Goal: Transaction & Acquisition: Purchase product/service

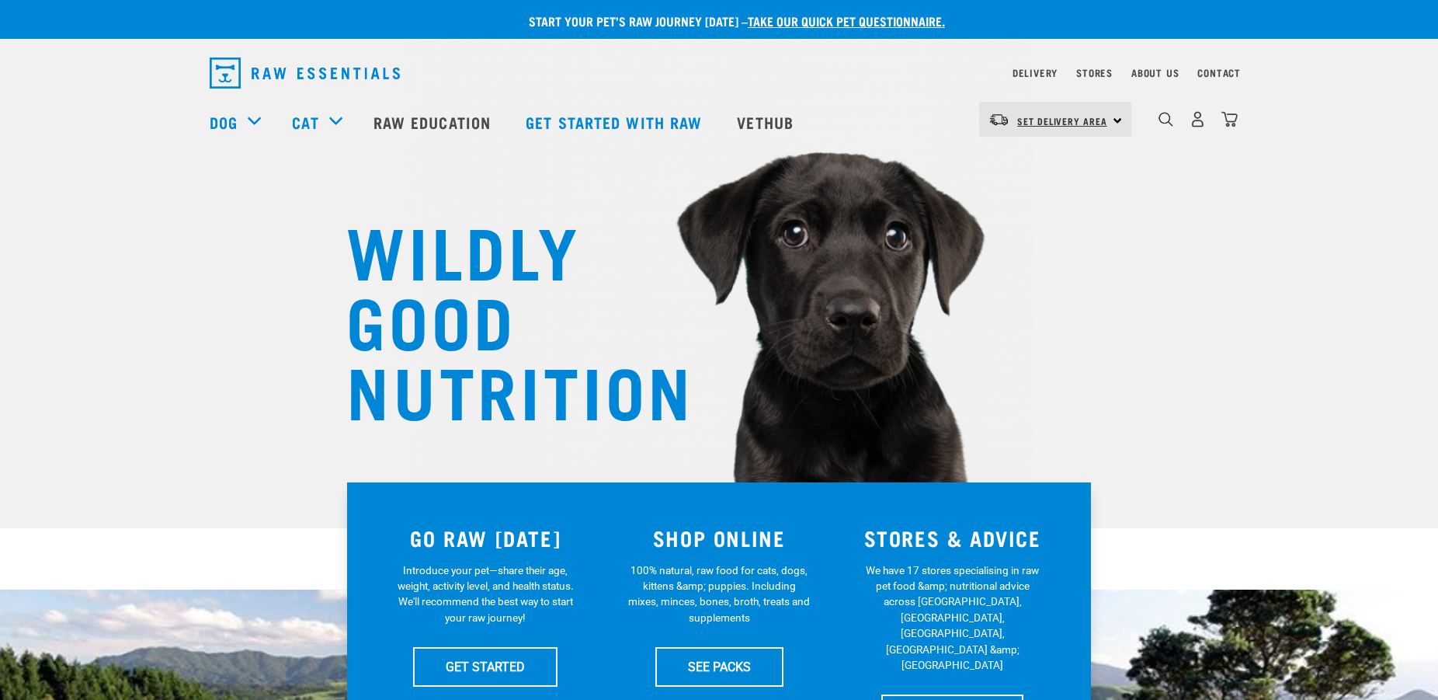
click at [1082, 123] on span "Set Delivery Area" at bounding box center [1062, 120] width 90 height 5
click at [1012, 194] on link "[GEOGRAPHIC_DATA]" at bounding box center [1053, 197] width 149 height 34
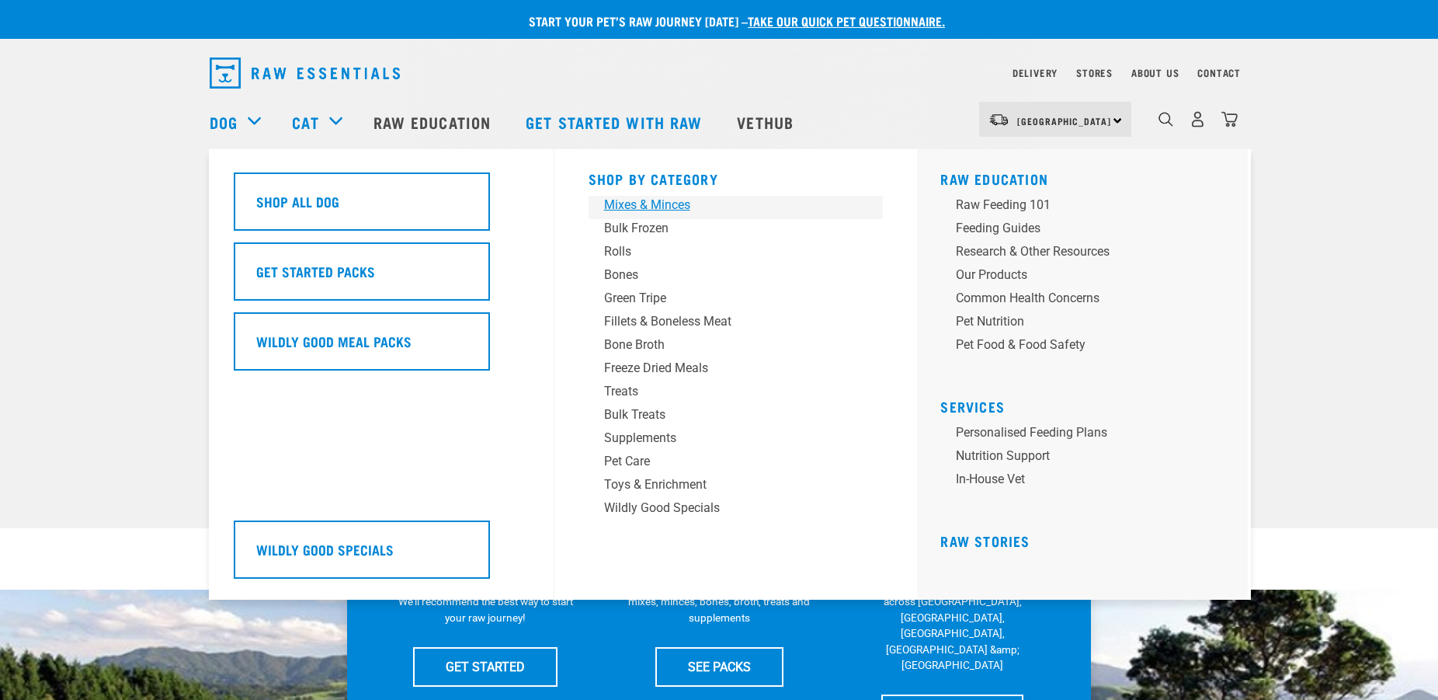
click at [652, 200] on div "Mixes & Minces" at bounding box center [725, 205] width 242 height 19
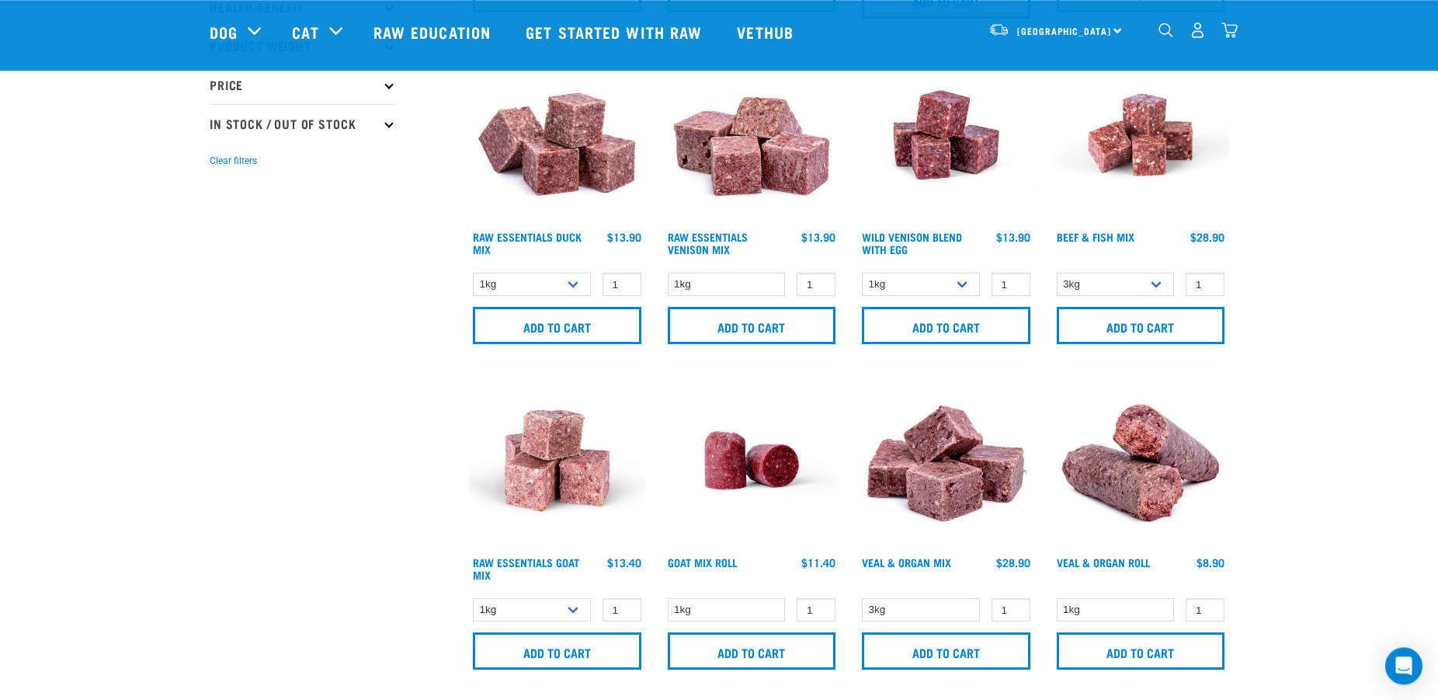
scroll to position [396, 0]
click at [772, 193] on img at bounding box center [752, 135] width 176 height 176
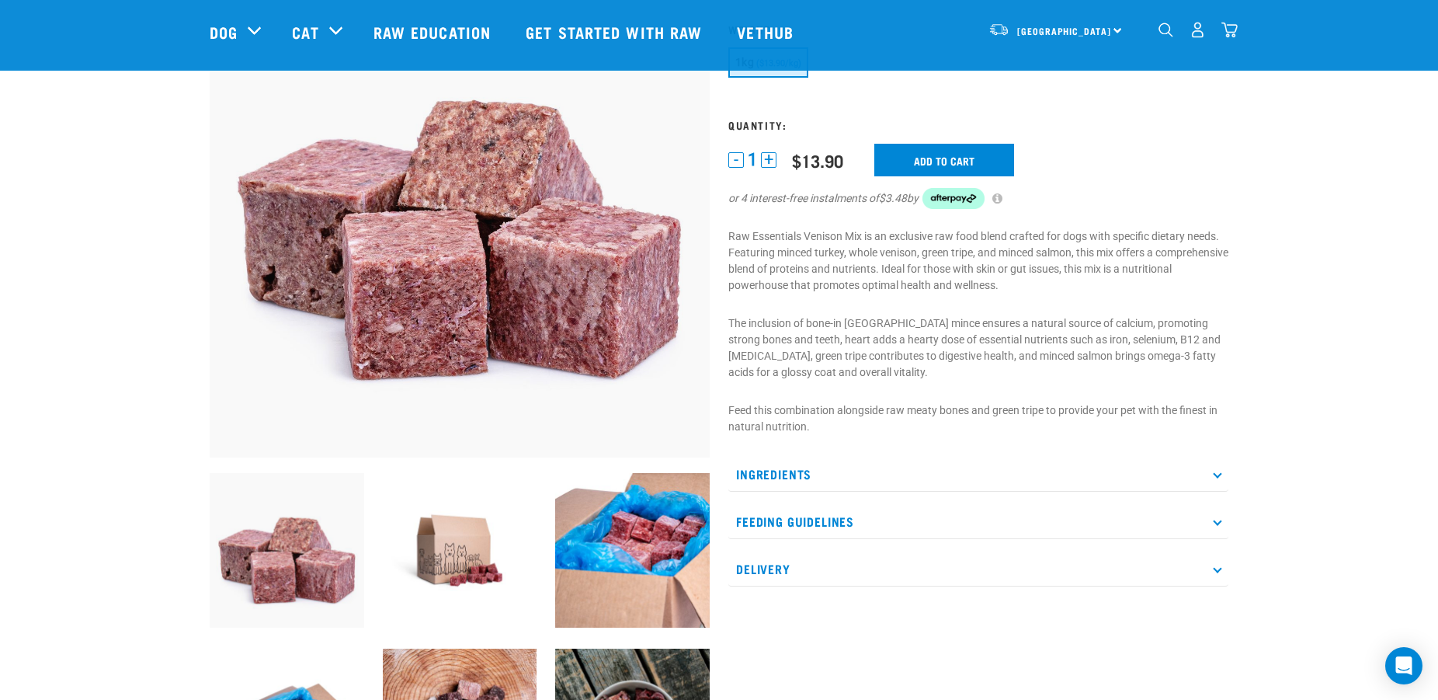
scroll to position [158, 0]
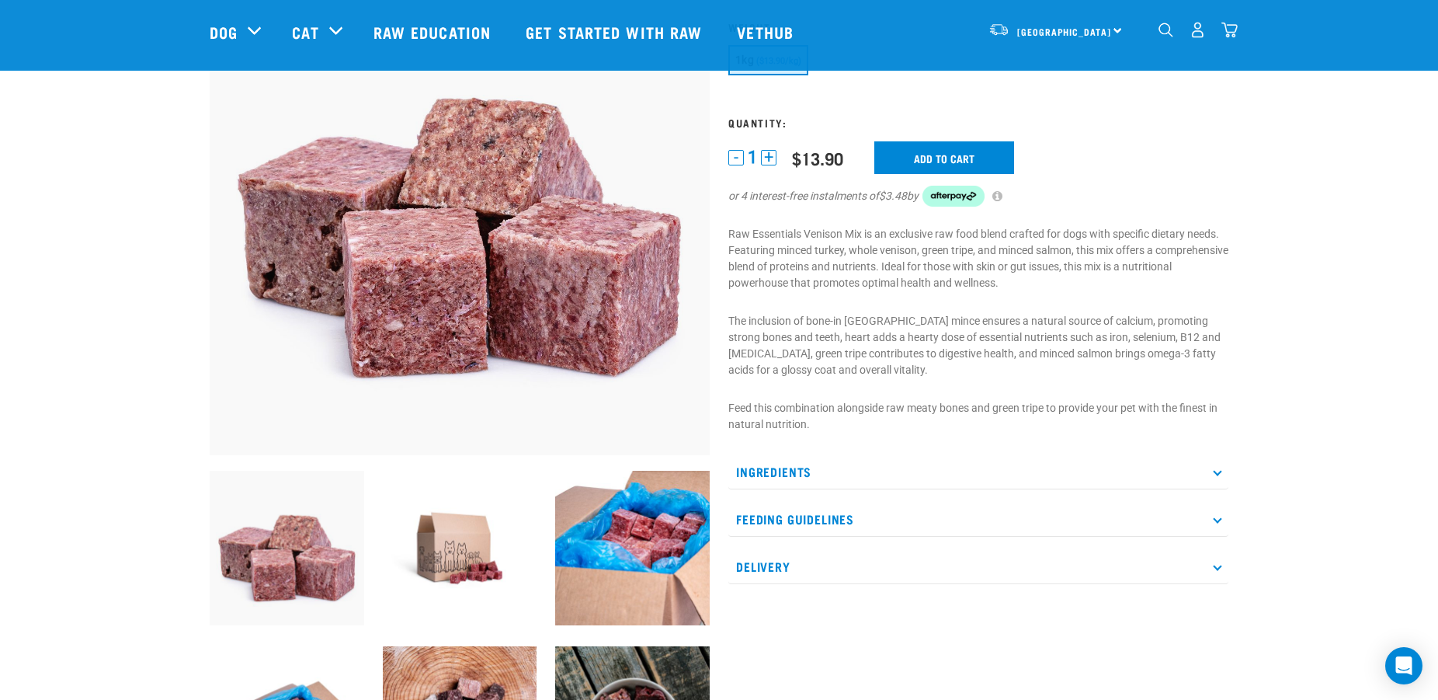
click at [1159, 464] on p "Ingredients" at bounding box center [978, 471] width 500 height 35
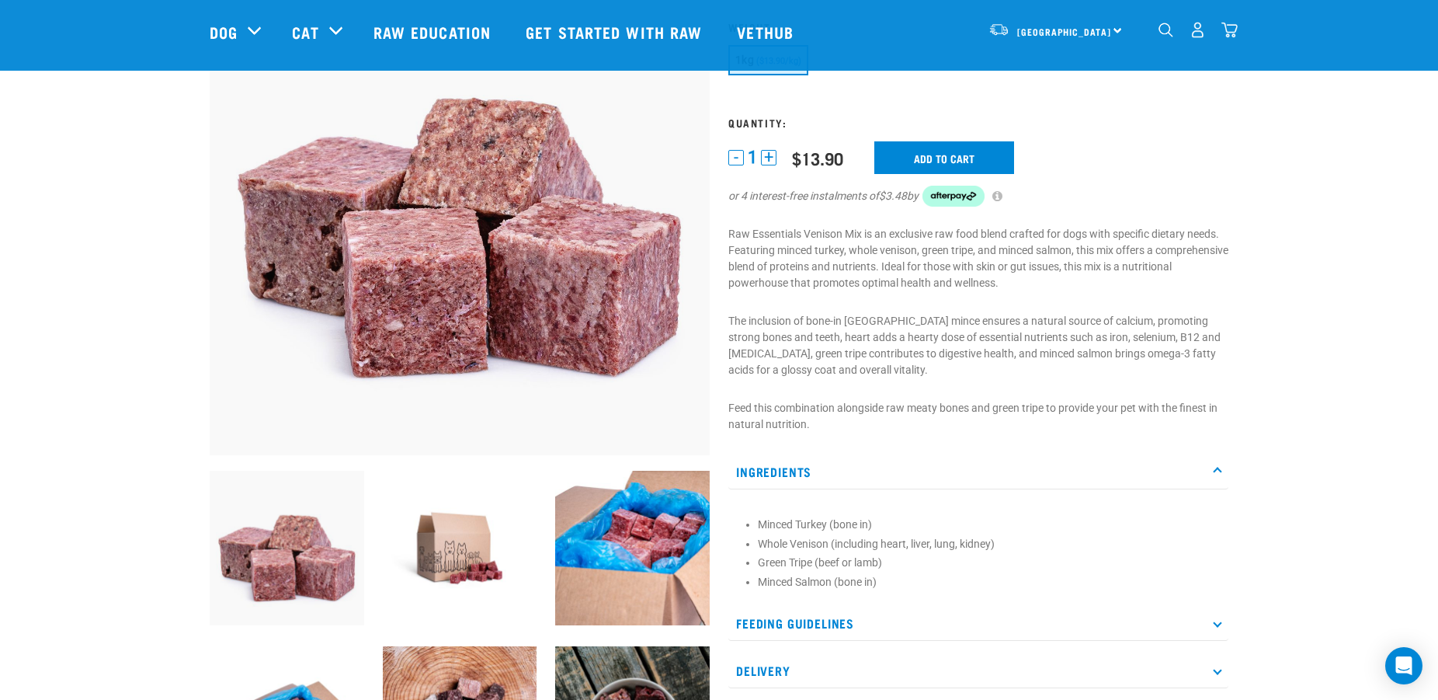
click at [1155, 464] on p "Ingredients" at bounding box center [978, 471] width 500 height 35
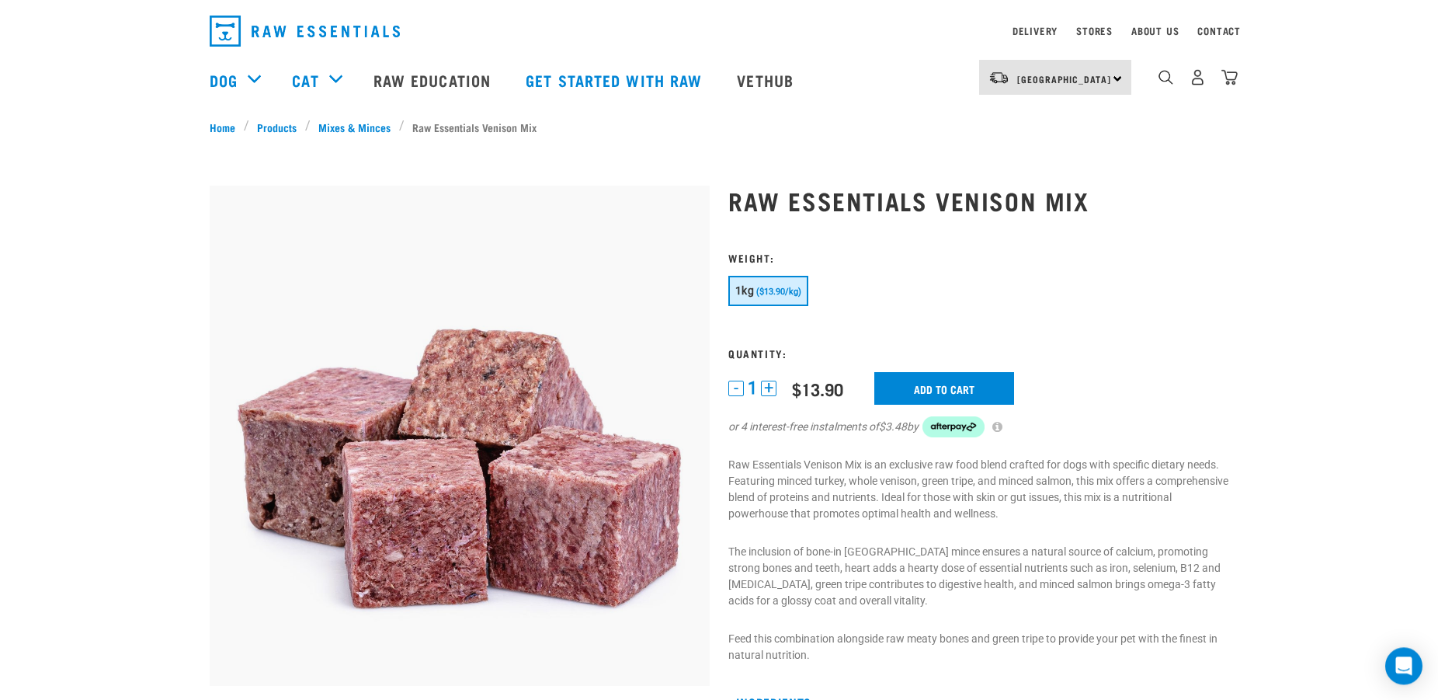
scroll to position [79, 0]
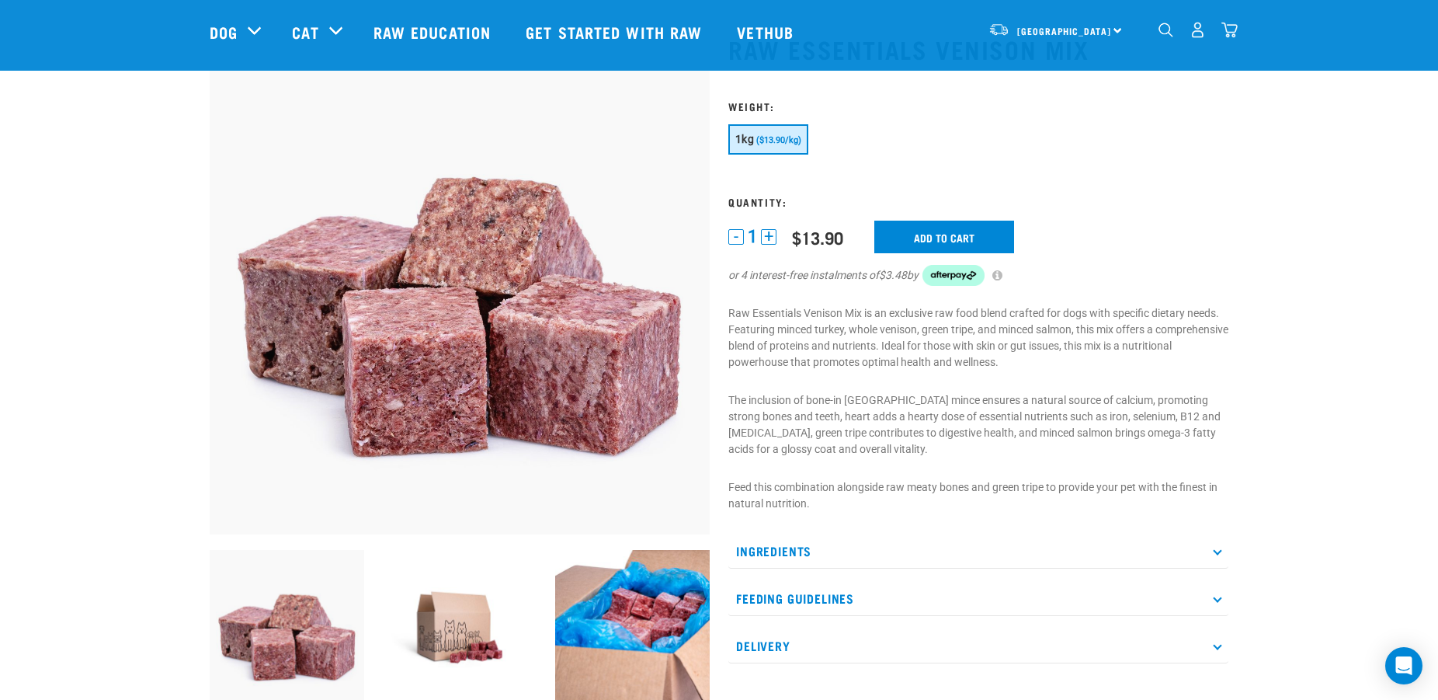
click at [778, 144] on span "($13.90/kg)" at bounding box center [778, 140] width 45 height 10
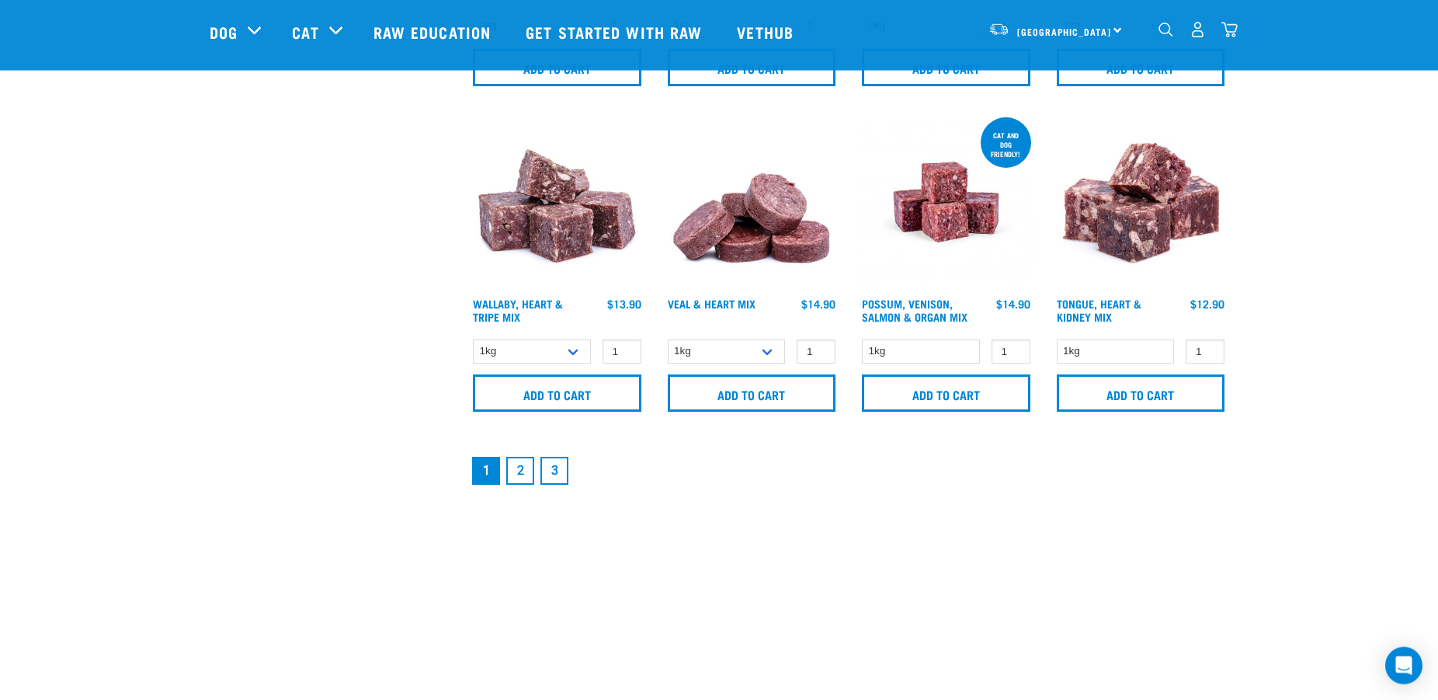
scroll to position [2297, 0]
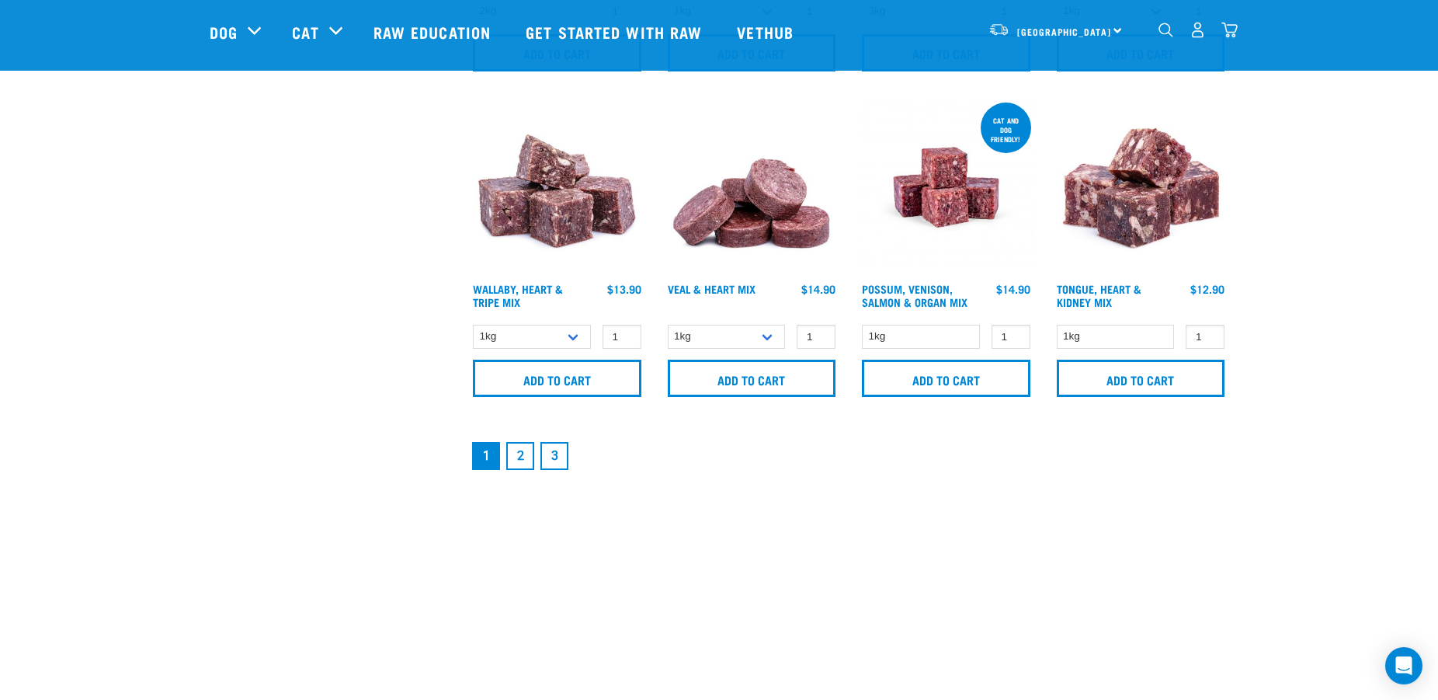
click at [519, 454] on link "2" at bounding box center [520, 456] width 28 height 28
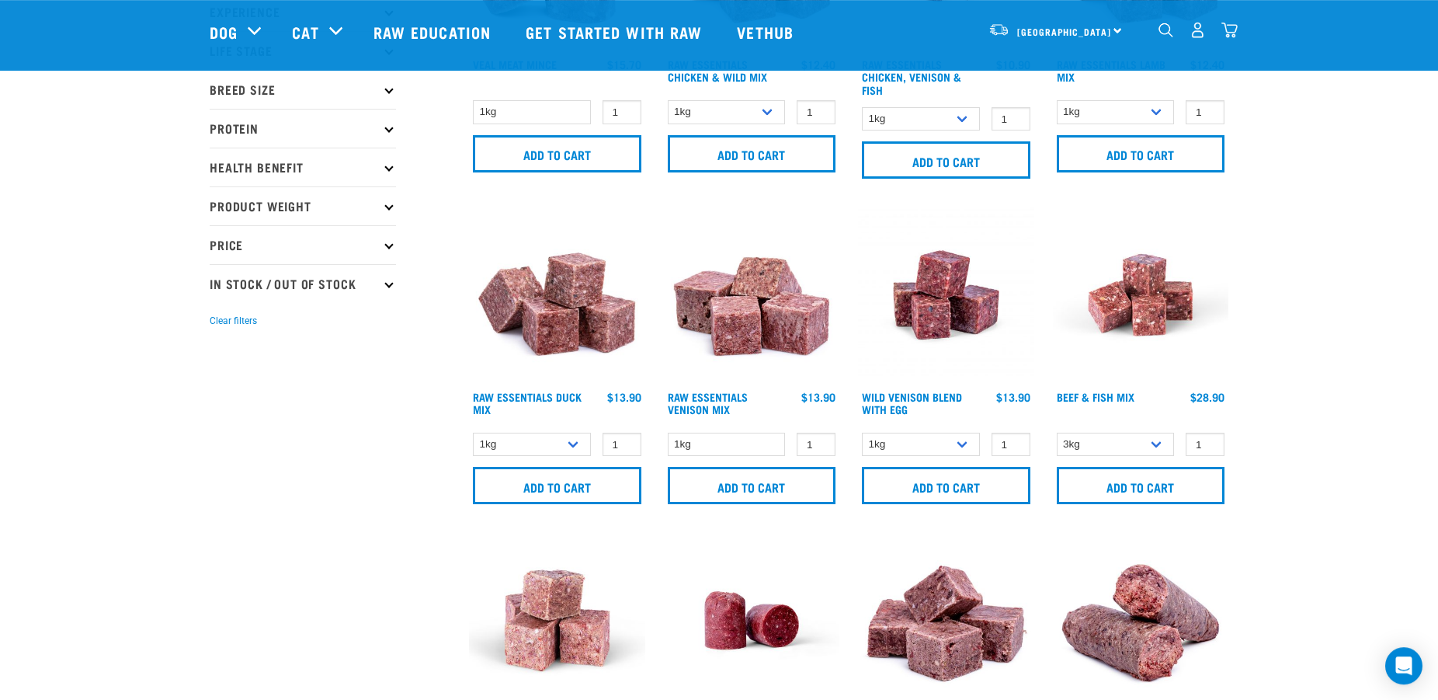
scroll to position [238, 0]
click at [668, 432] on select "1kg" at bounding box center [727, 444] width 118 height 24
click at [686, 442] on select "1kg" at bounding box center [727, 444] width 118 height 24
click at [1161, 35] on img "dropdown navigation" at bounding box center [1166, 30] width 15 height 15
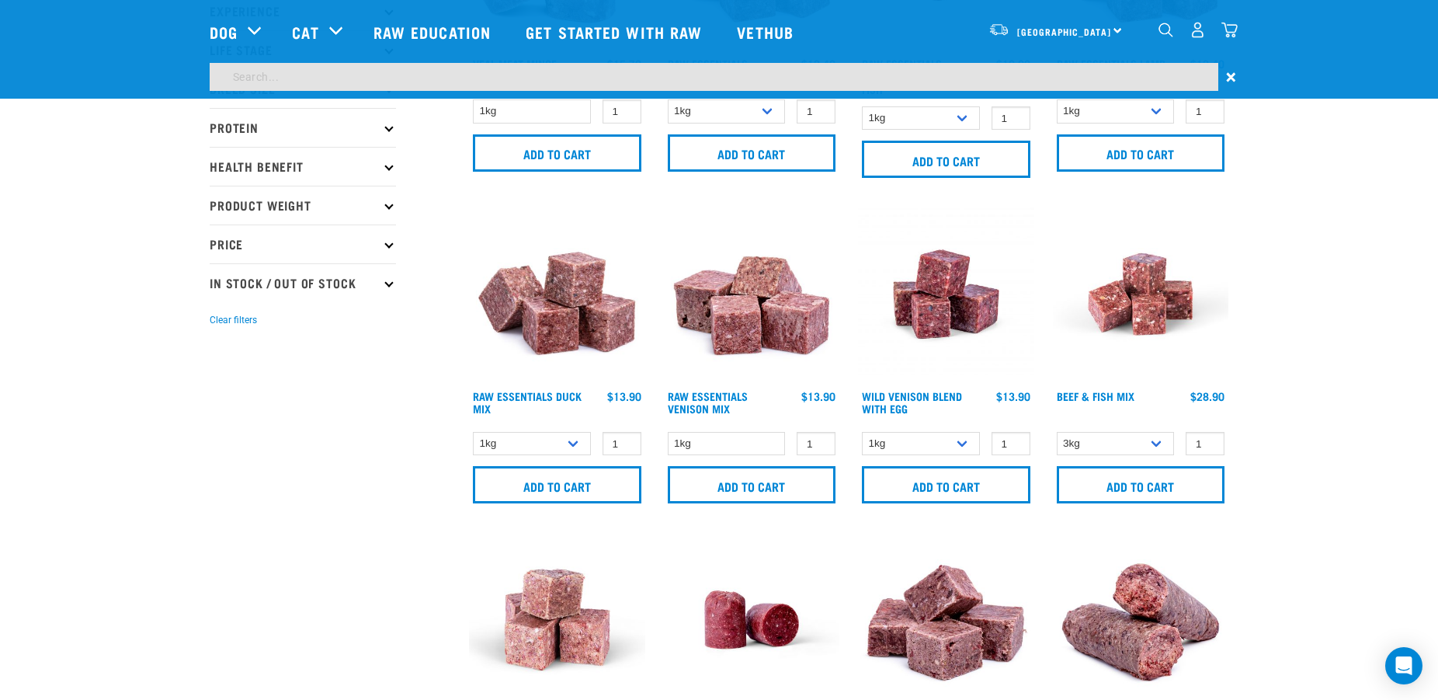
scroll to position [191, 0]
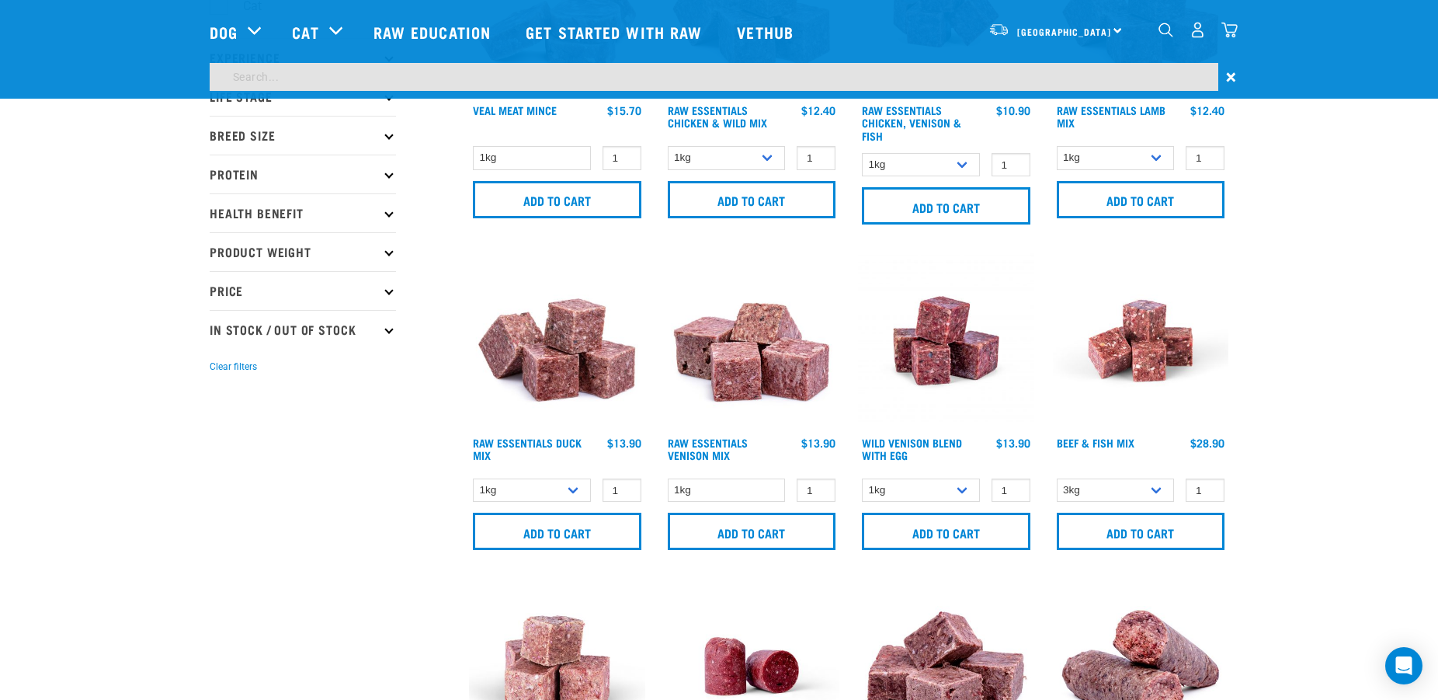
click at [456, 68] on input "search" at bounding box center [714, 77] width 1009 height 28
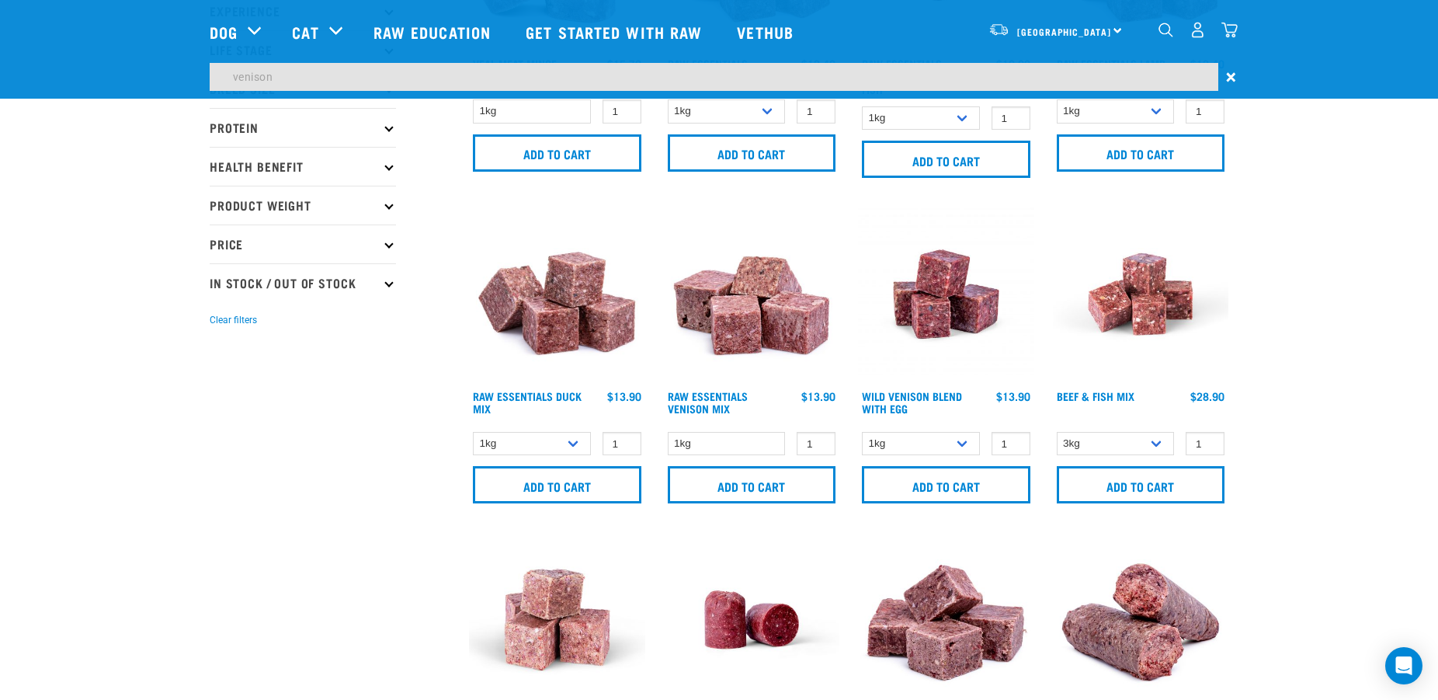
type input "venison"
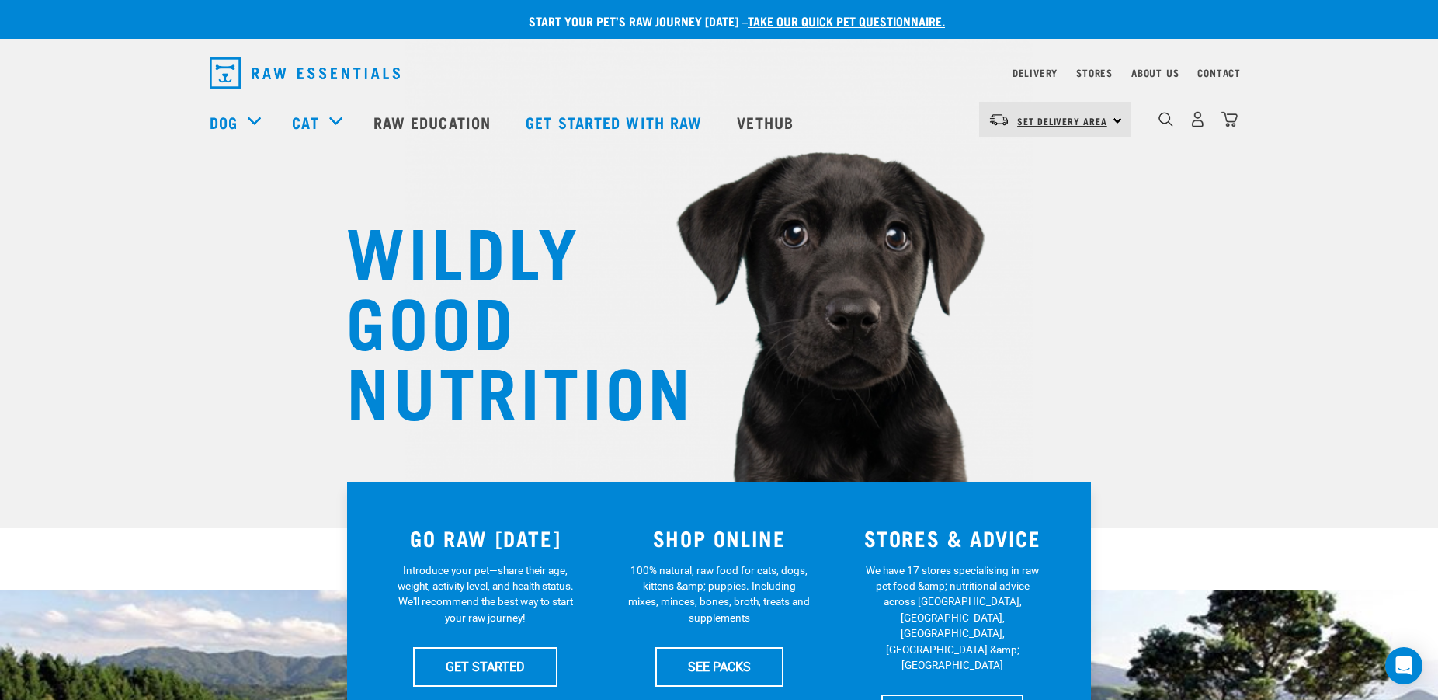
click at [1060, 123] on span "Set Delivery Area" at bounding box center [1062, 120] width 90 height 5
click at [1022, 193] on link "[GEOGRAPHIC_DATA]" at bounding box center [1053, 197] width 149 height 34
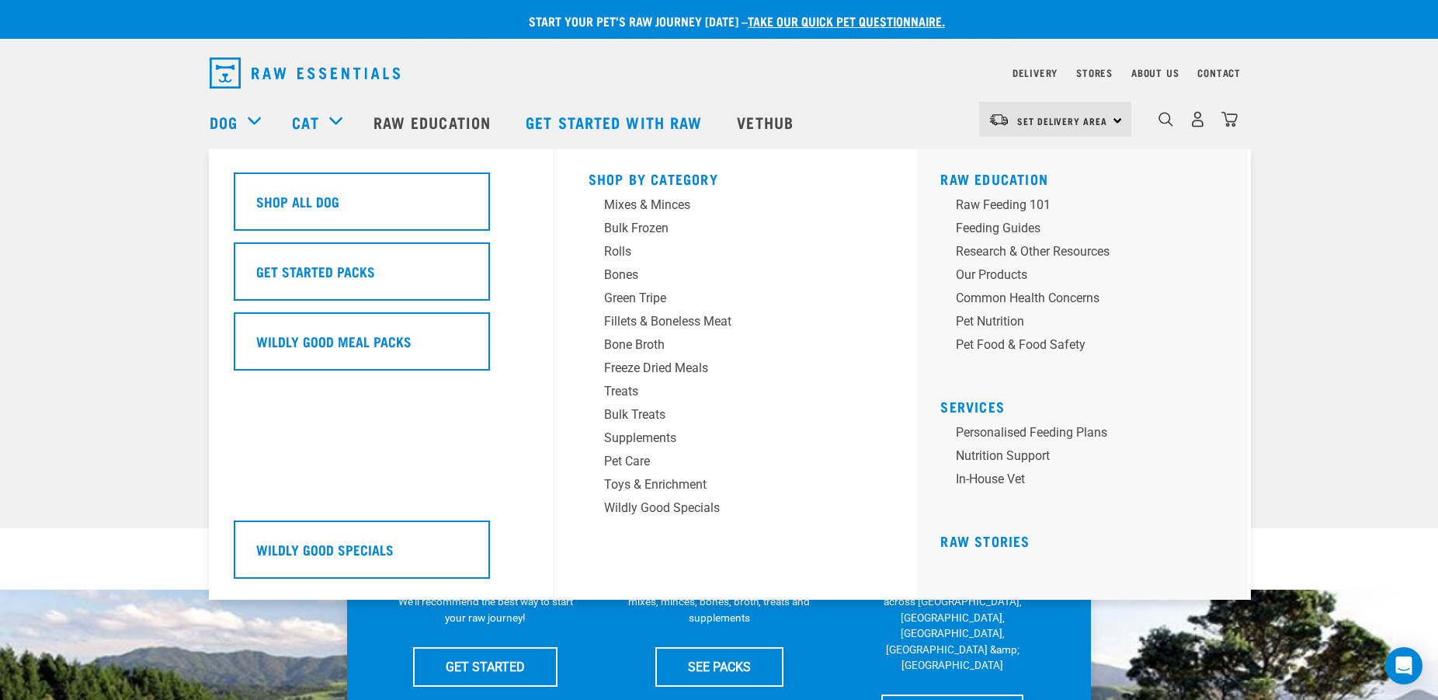
click at [248, 114] on div "Dog" at bounding box center [243, 122] width 67 height 62
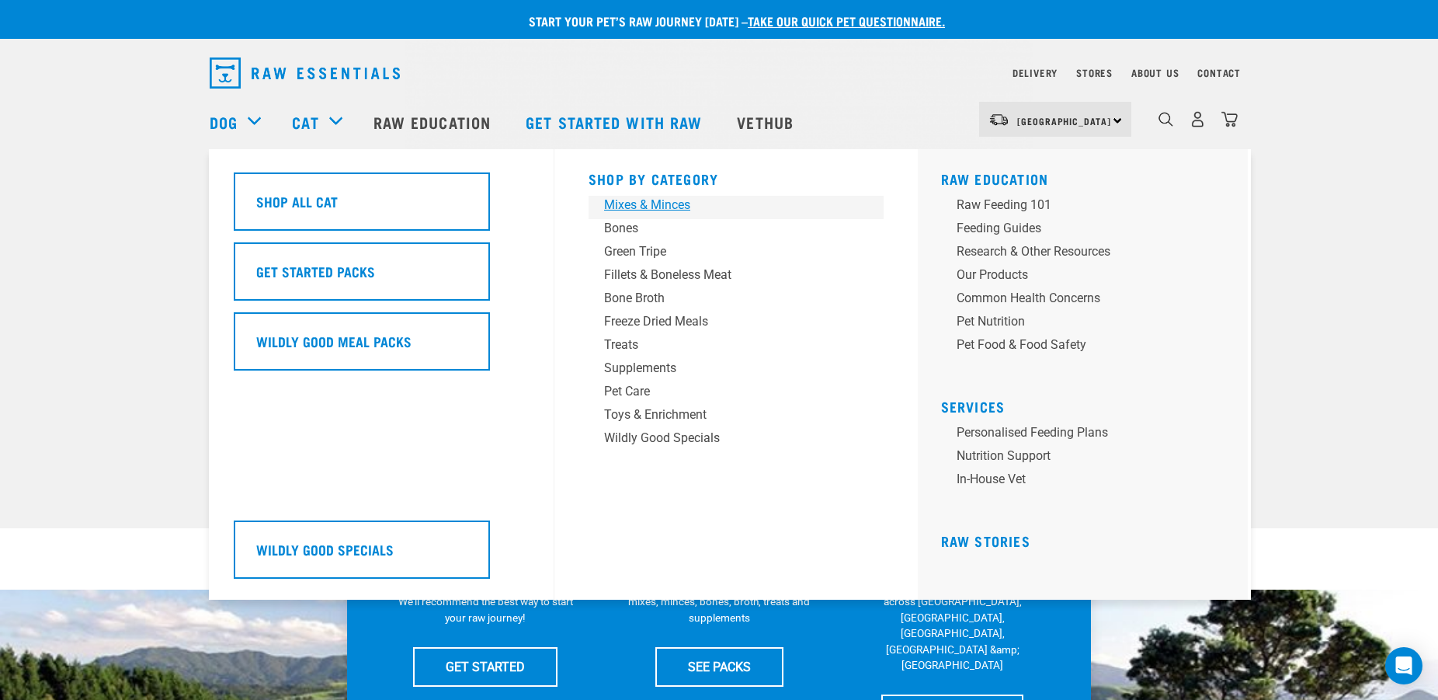
click at [646, 204] on div "Mixes & Minces" at bounding box center [725, 205] width 242 height 19
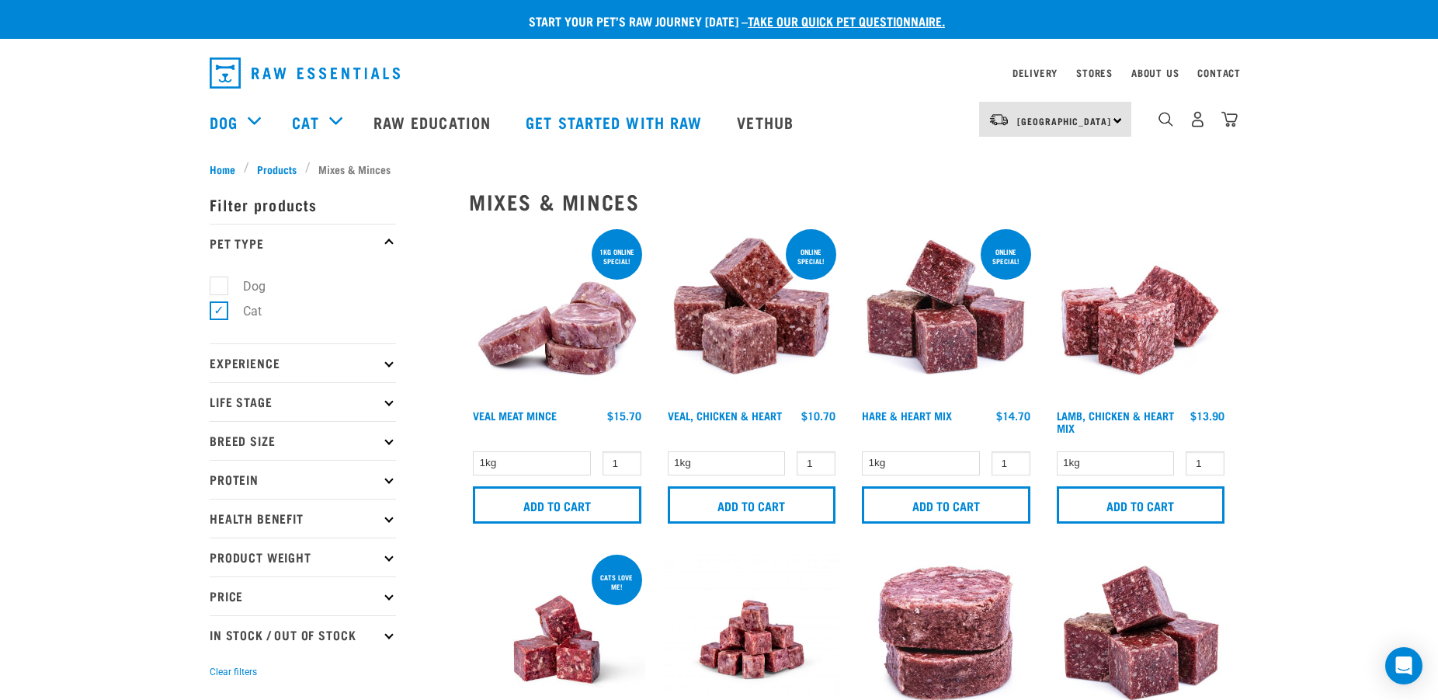
click at [222, 289] on label "Dog" at bounding box center [245, 285] width 54 height 19
click at [220, 288] on input "Dog" at bounding box center [215, 283] width 10 height 10
checkbox input "true"
click at [218, 311] on label "Cat" at bounding box center [243, 310] width 50 height 19
click at [218, 311] on input "Cat" at bounding box center [215, 309] width 10 height 10
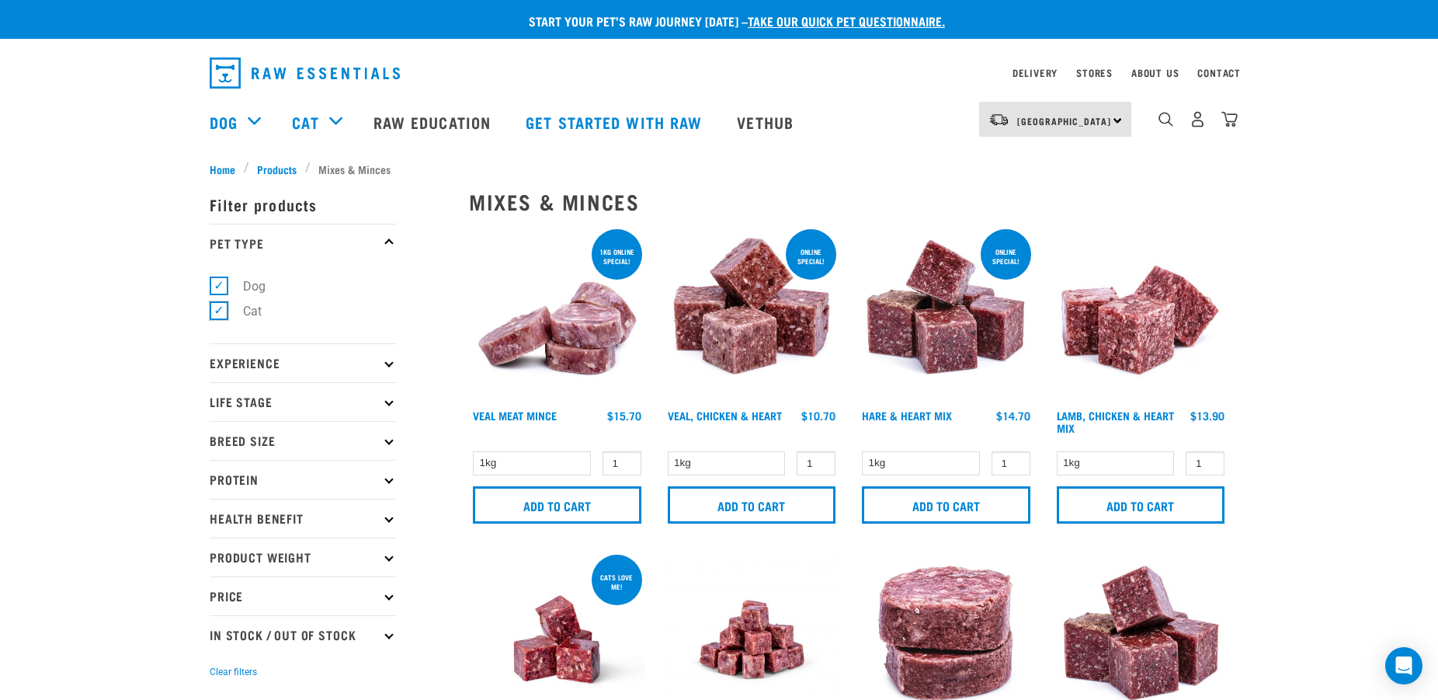
checkbox input "false"
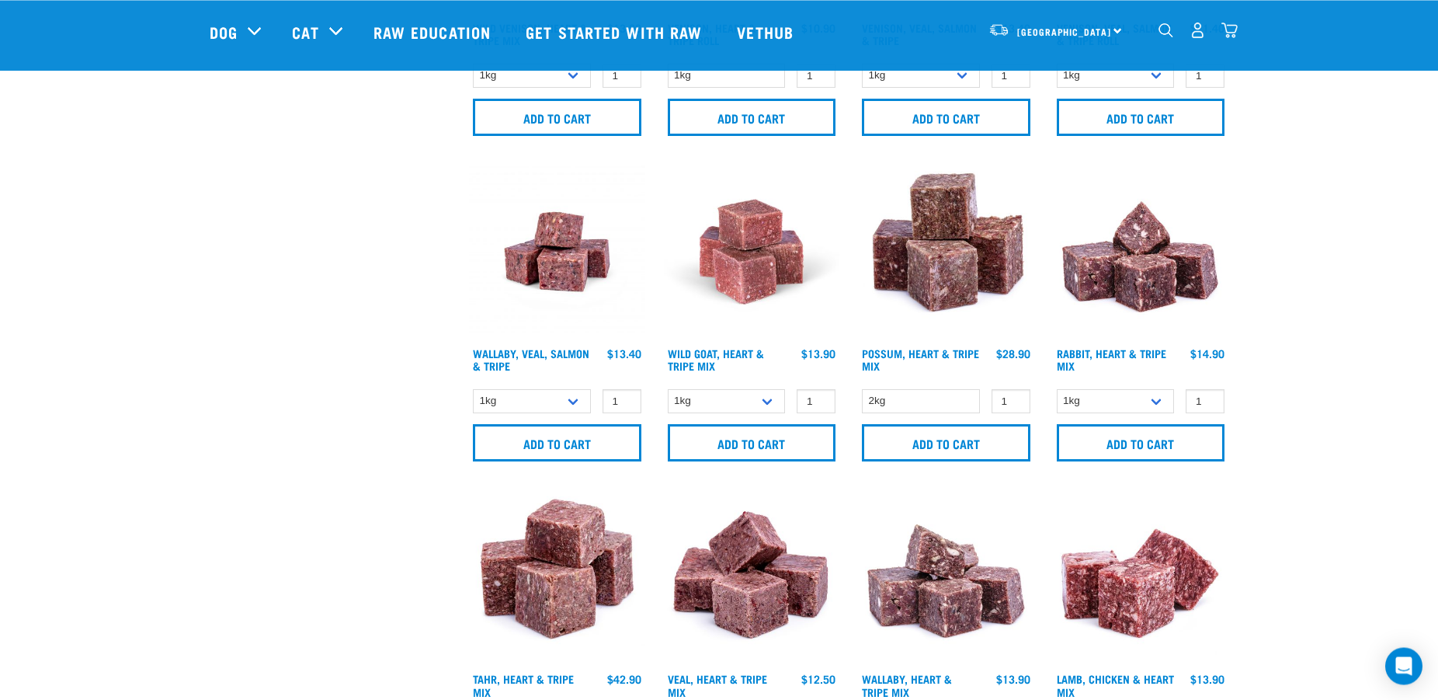
scroll to position [2138, 0]
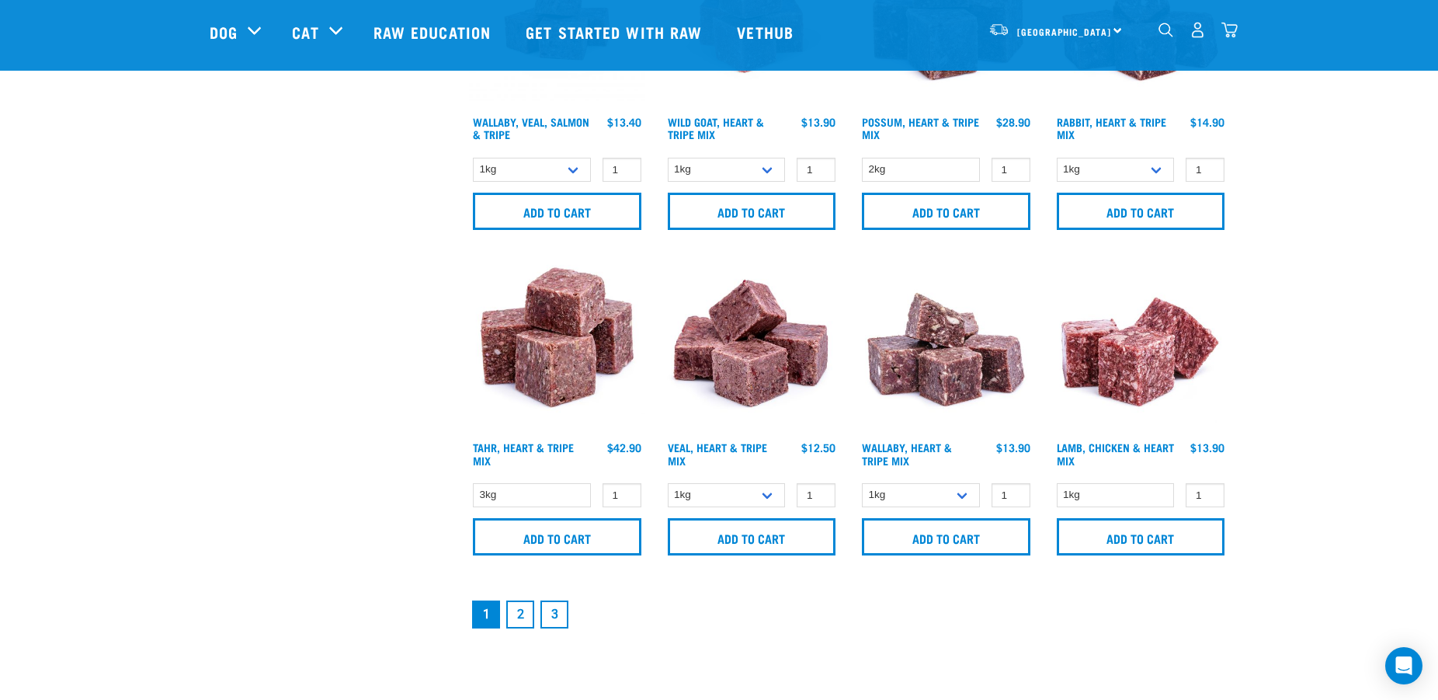
click at [528, 607] on link "2" at bounding box center [520, 614] width 28 height 28
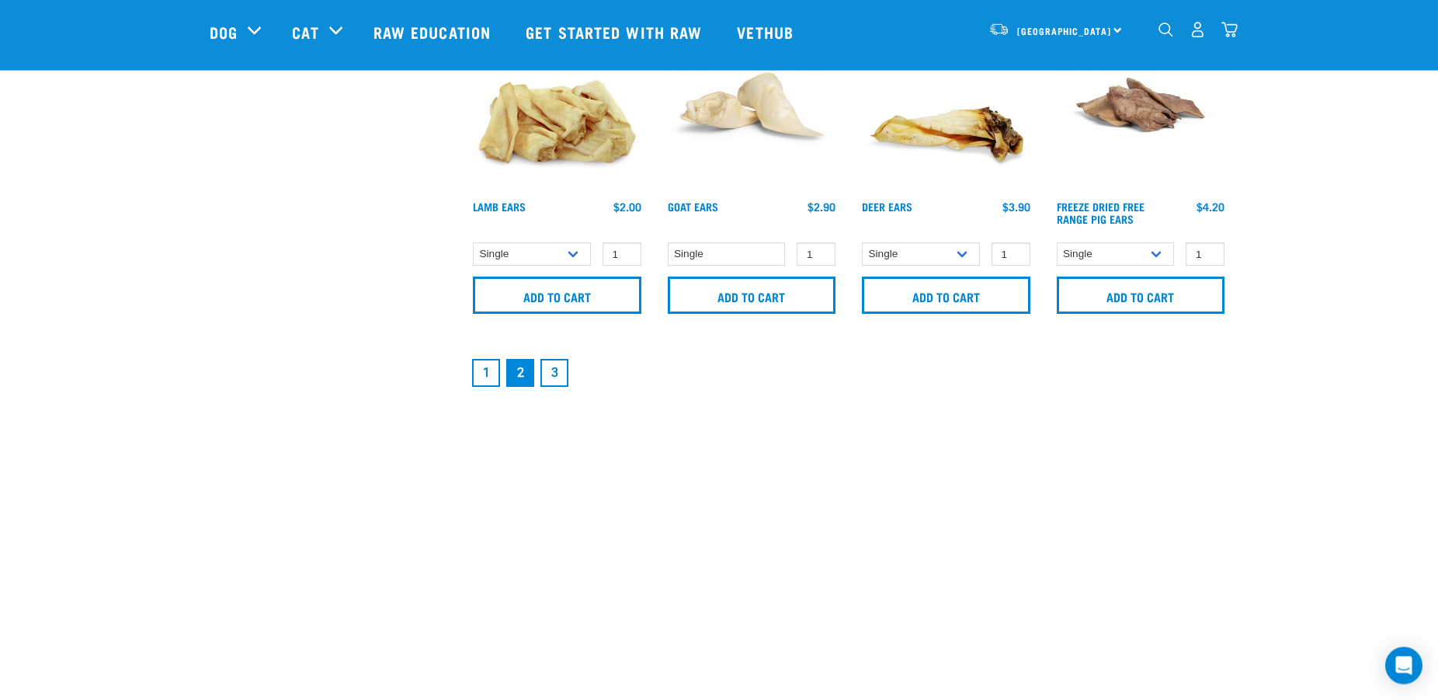
scroll to position [2376, 0]
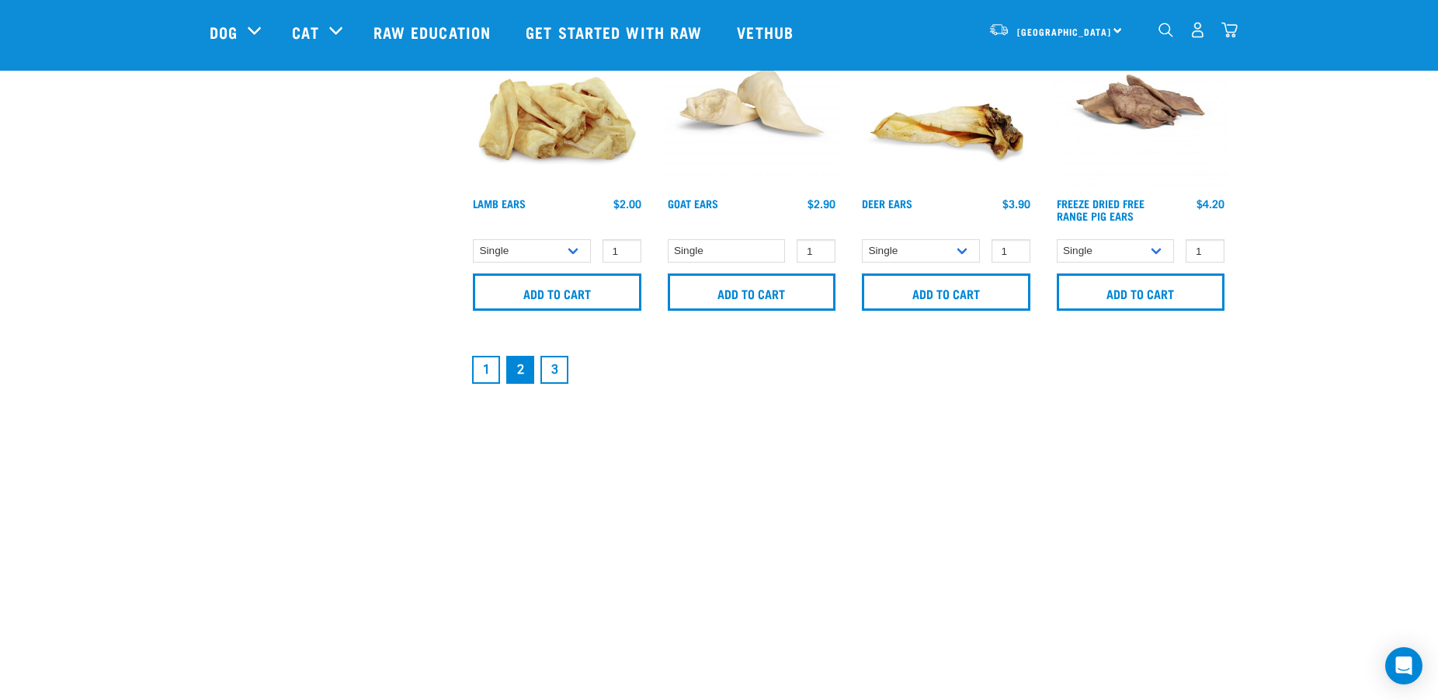
click at [556, 364] on link "3" at bounding box center [554, 370] width 28 height 28
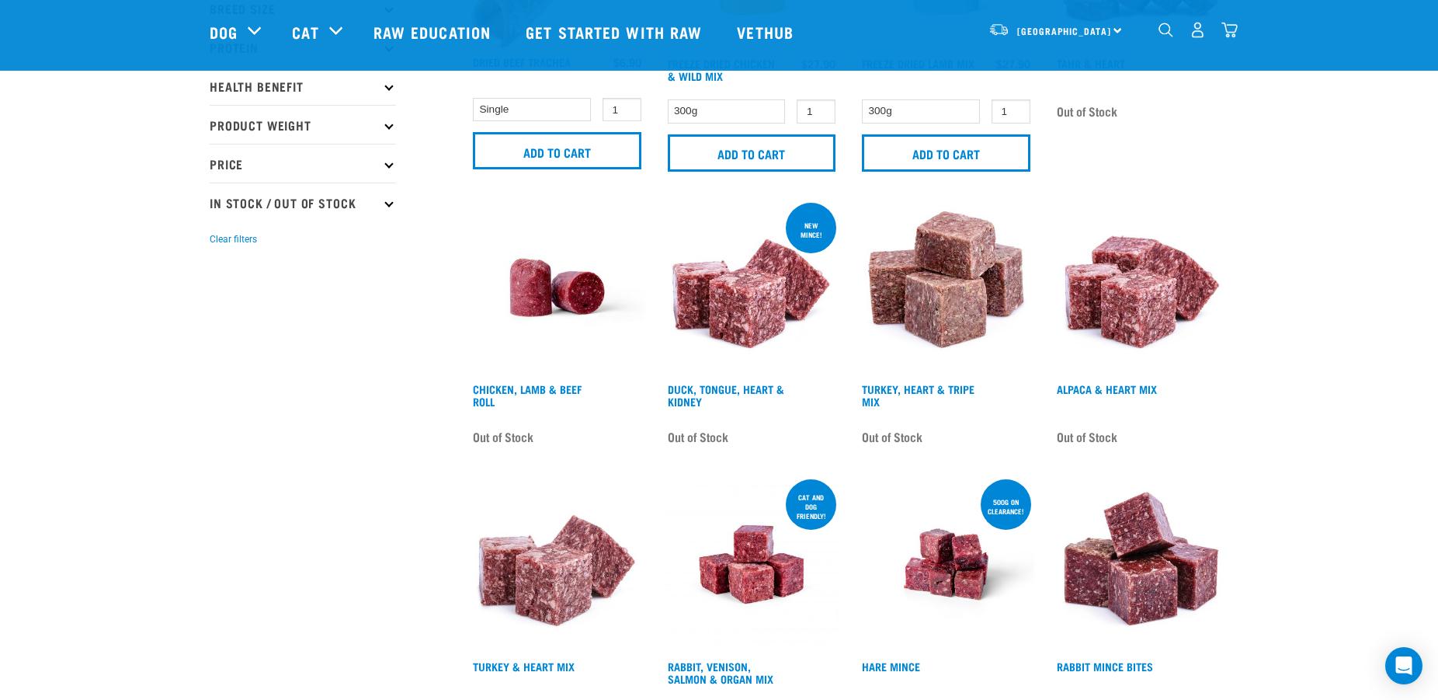
scroll to position [475, 0]
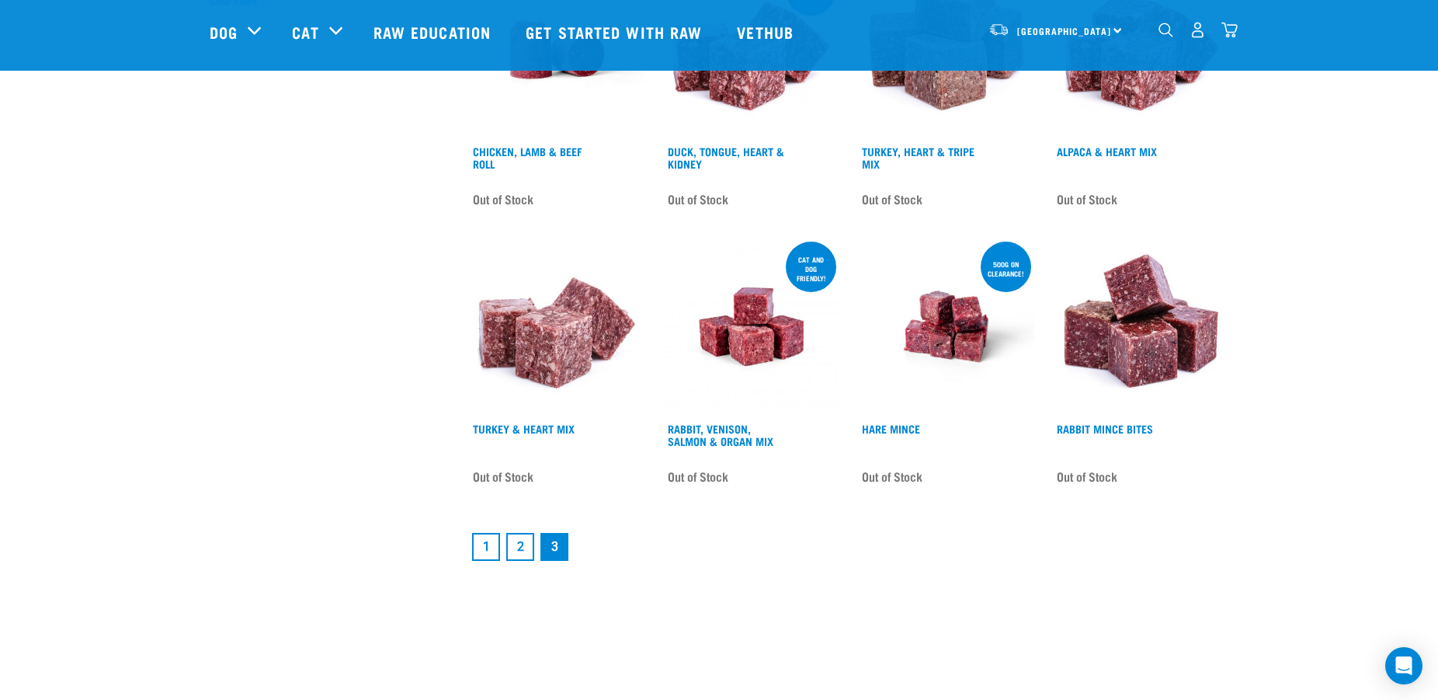
click at [478, 540] on link "1" at bounding box center [486, 547] width 28 height 28
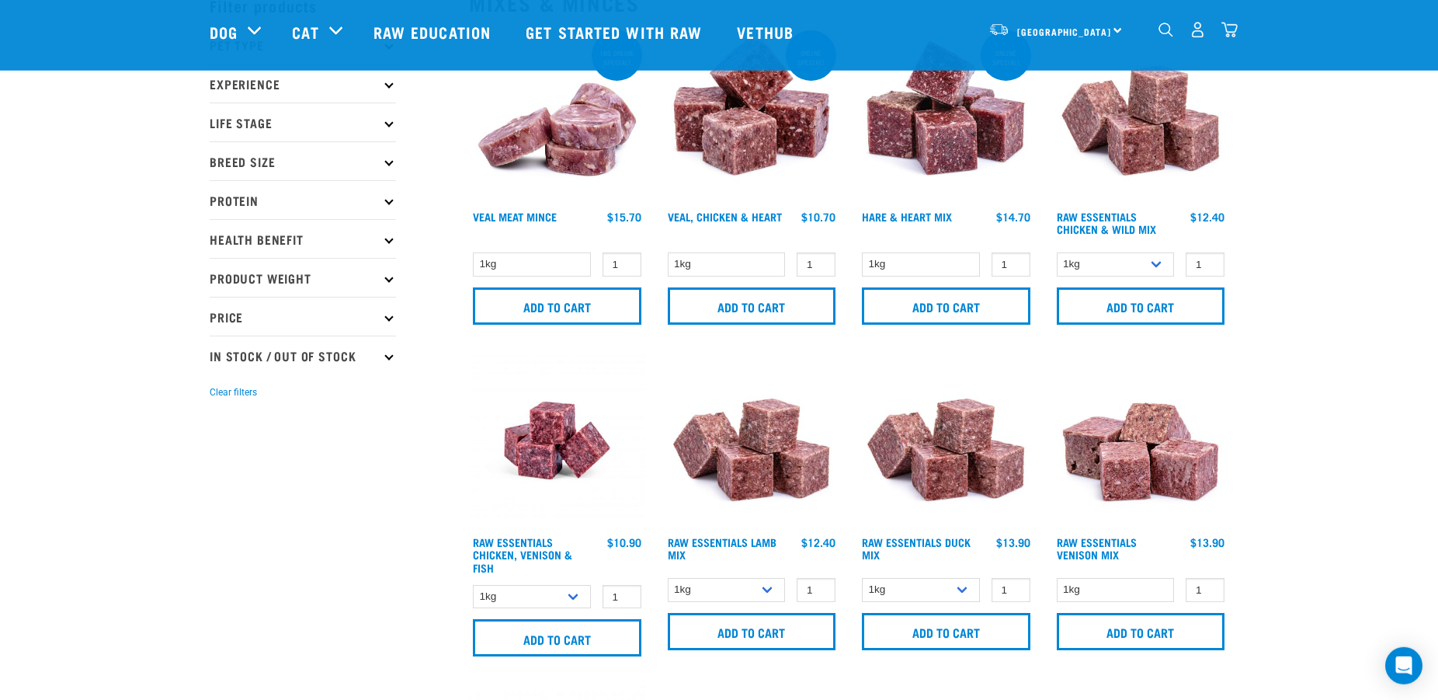
scroll to position [79, 0]
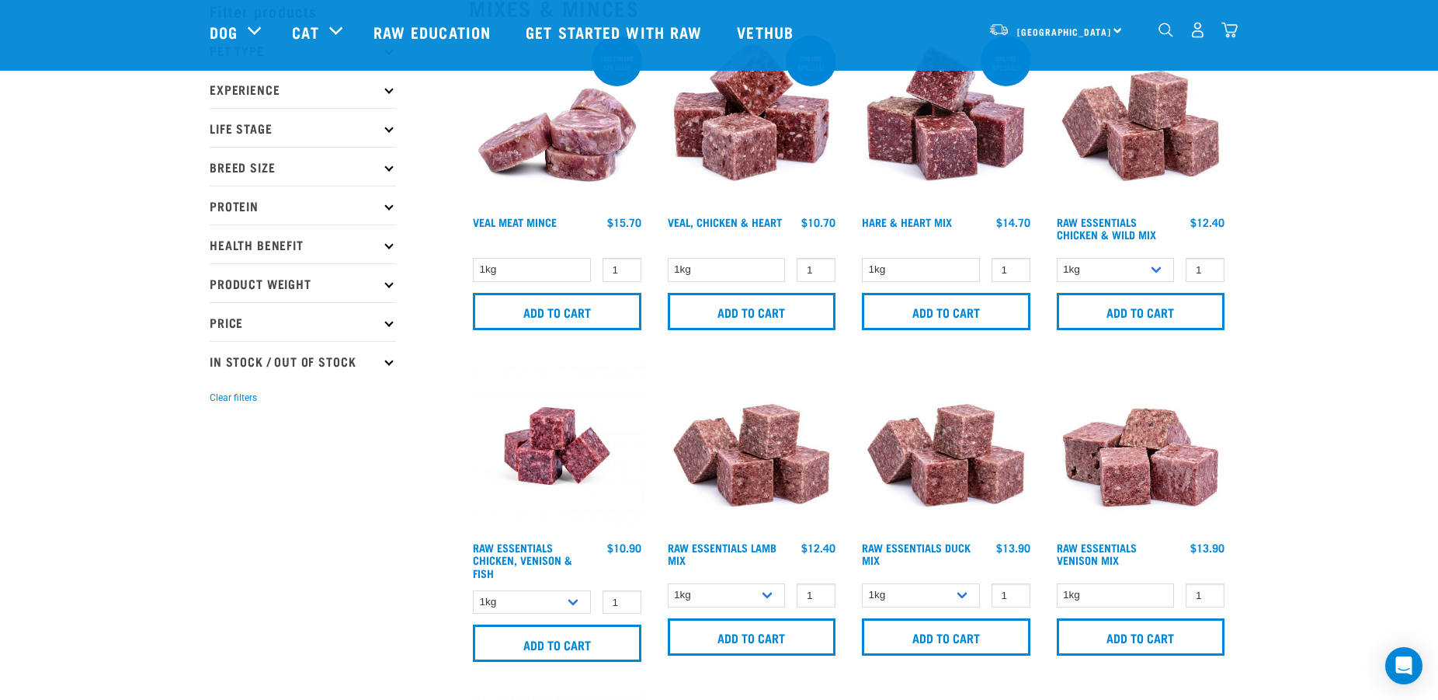
click at [1156, 477] on img at bounding box center [1141, 446] width 176 height 176
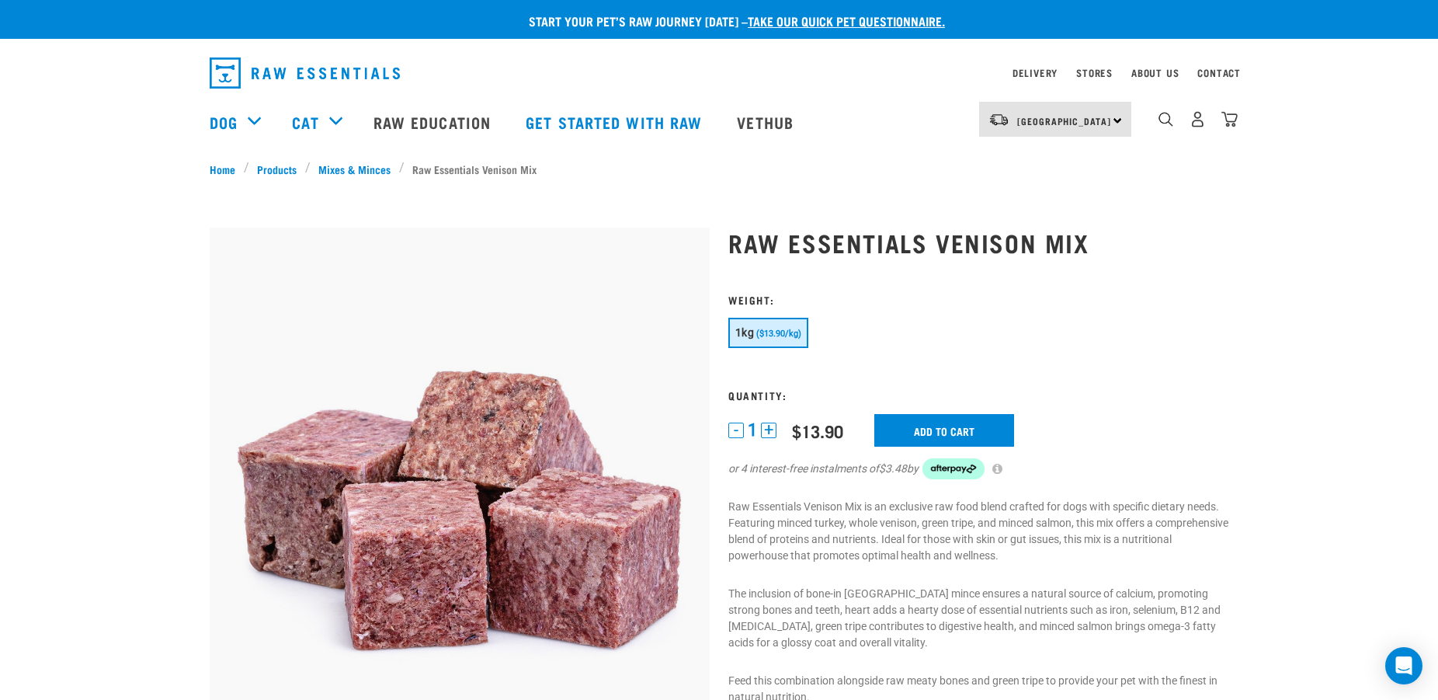
click at [768, 429] on button "+" at bounding box center [769, 430] width 16 height 16
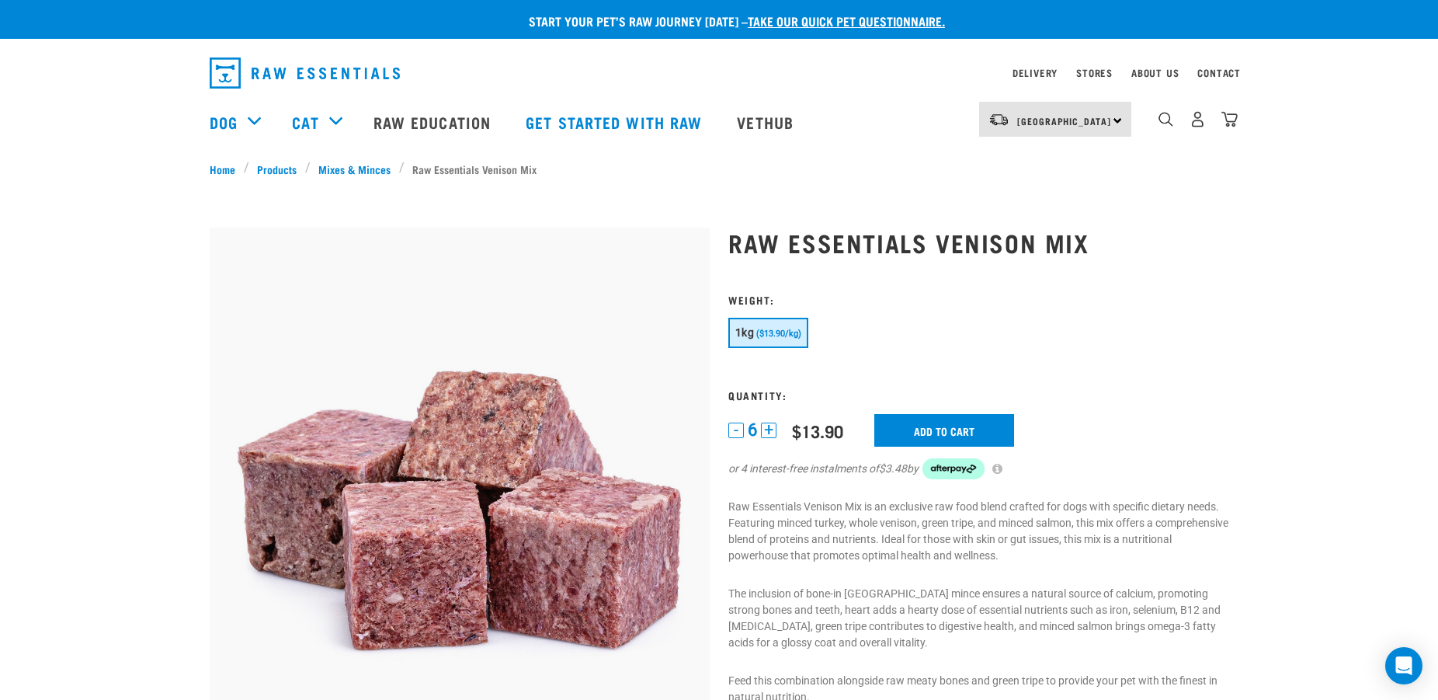
click at [768, 429] on button "+" at bounding box center [769, 430] width 16 height 16
click at [935, 429] on input "Add to cart" at bounding box center [944, 430] width 140 height 33
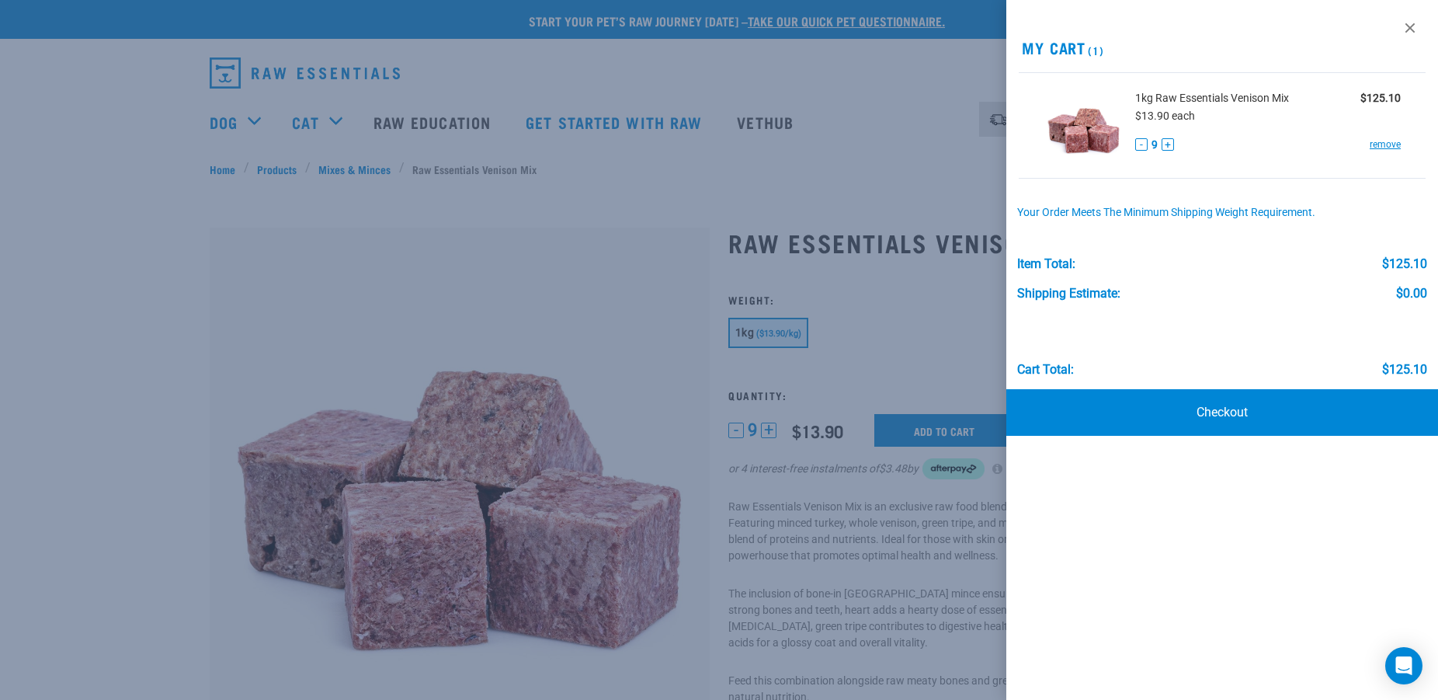
click at [137, 401] on div at bounding box center [719, 350] width 1438 height 700
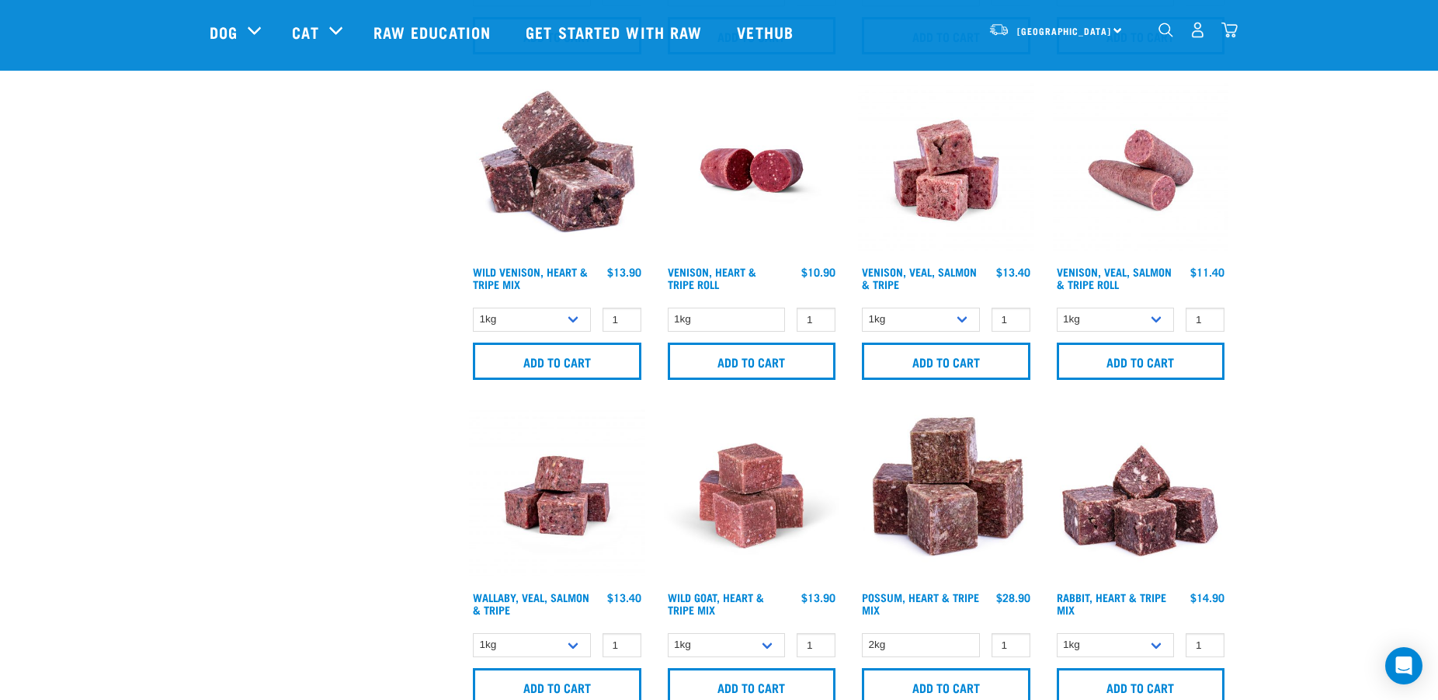
scroll to position [1584, 0]
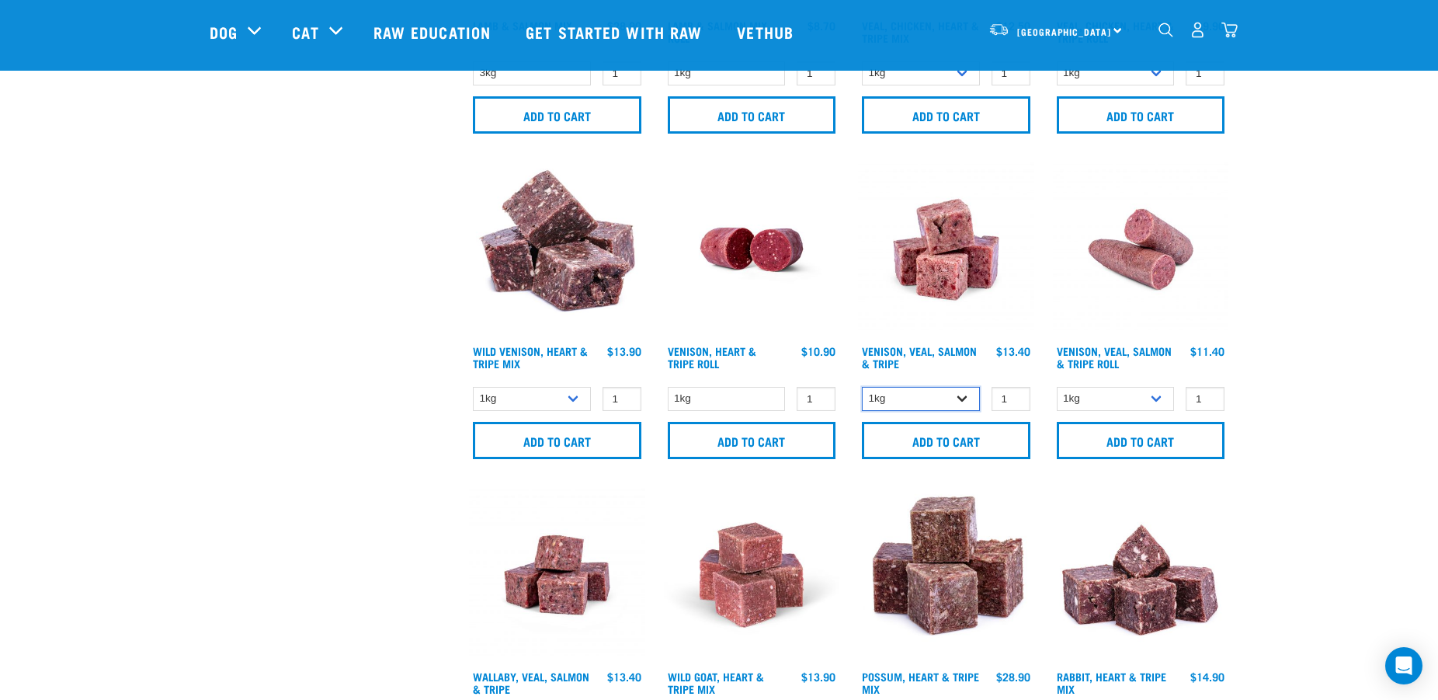
click at [862, 387] on select "1kg 3kg Bulk (18kg)" at bounding box center [921, 399] width 118 height 24
select select "62284"
click option "3kg" at bounding box center [0, 0] width 0 height 0
click at [909, 349] on link "Venison, Veal, Salmon & Tripe" at bounding box center [919, 357] width 115 height 18
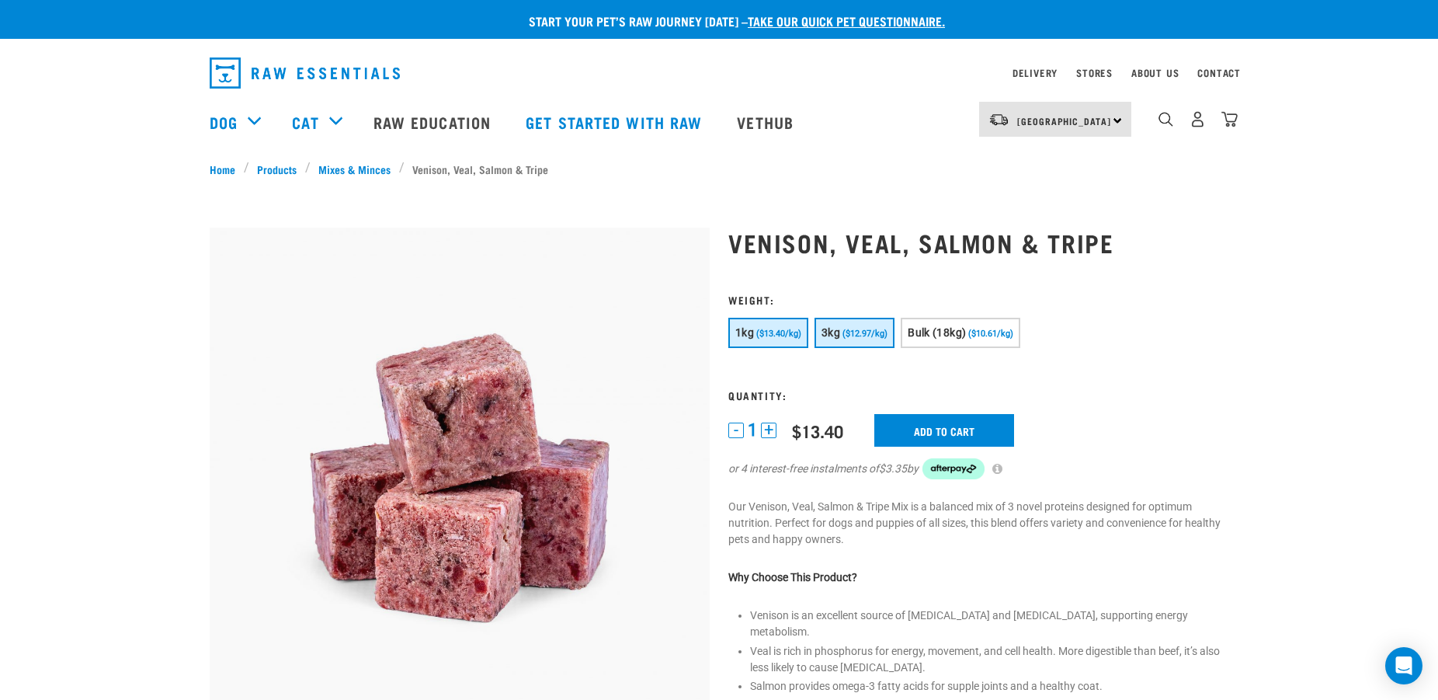
click at [867, 335] on span "($12.97/kg)" at bounding box center [864, 333] width 45 height 10
click at [773, 429] on button "+" at bounding box center [769, 430] width 16 height 16
click at [962, 429] on input "Add to cart" at bounding box center [944, 430] width 140 height 33
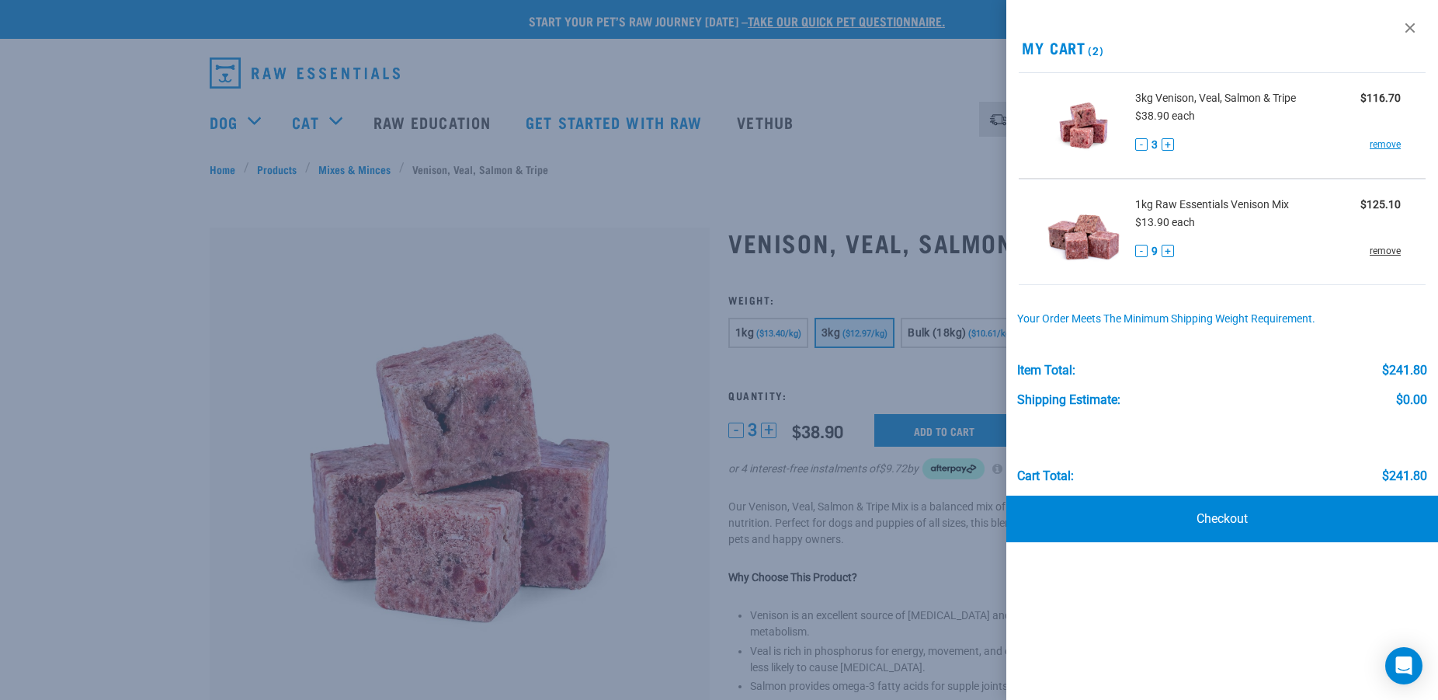
click at [1377, 246] on link "remove" at bounding box center [1385, 251] width 31 height 14
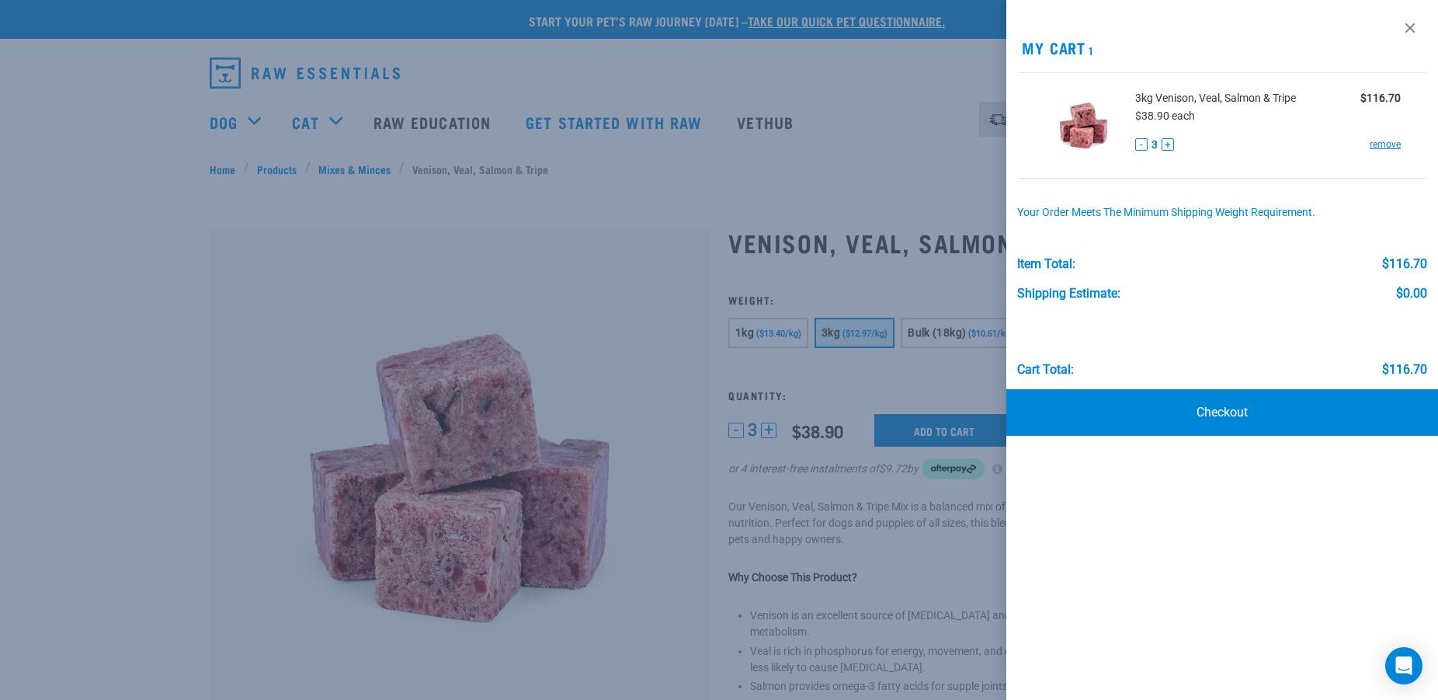
click at [151, 351] on div at bounding box center [719, 350] width 1438 height 700
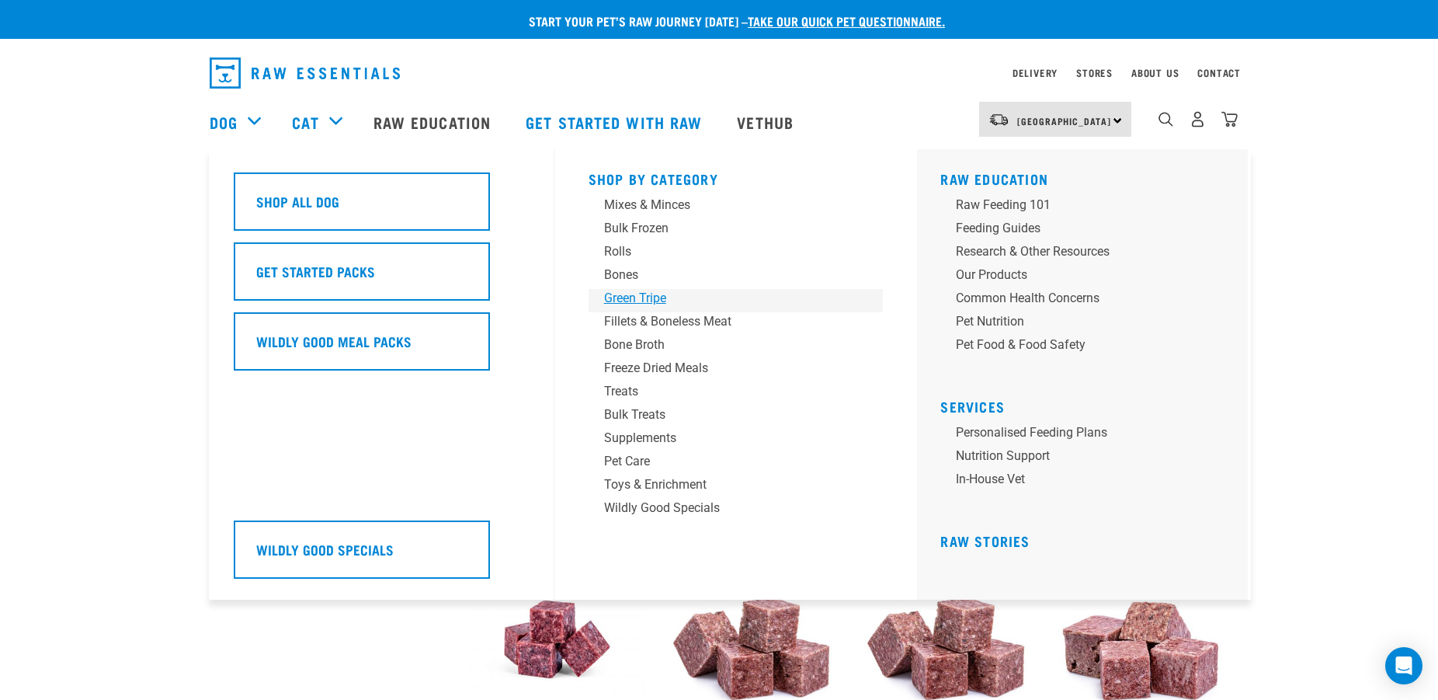
click at [632, 301] on div "Green Tripe" at bounding box center [725, 298] width 242 height 19
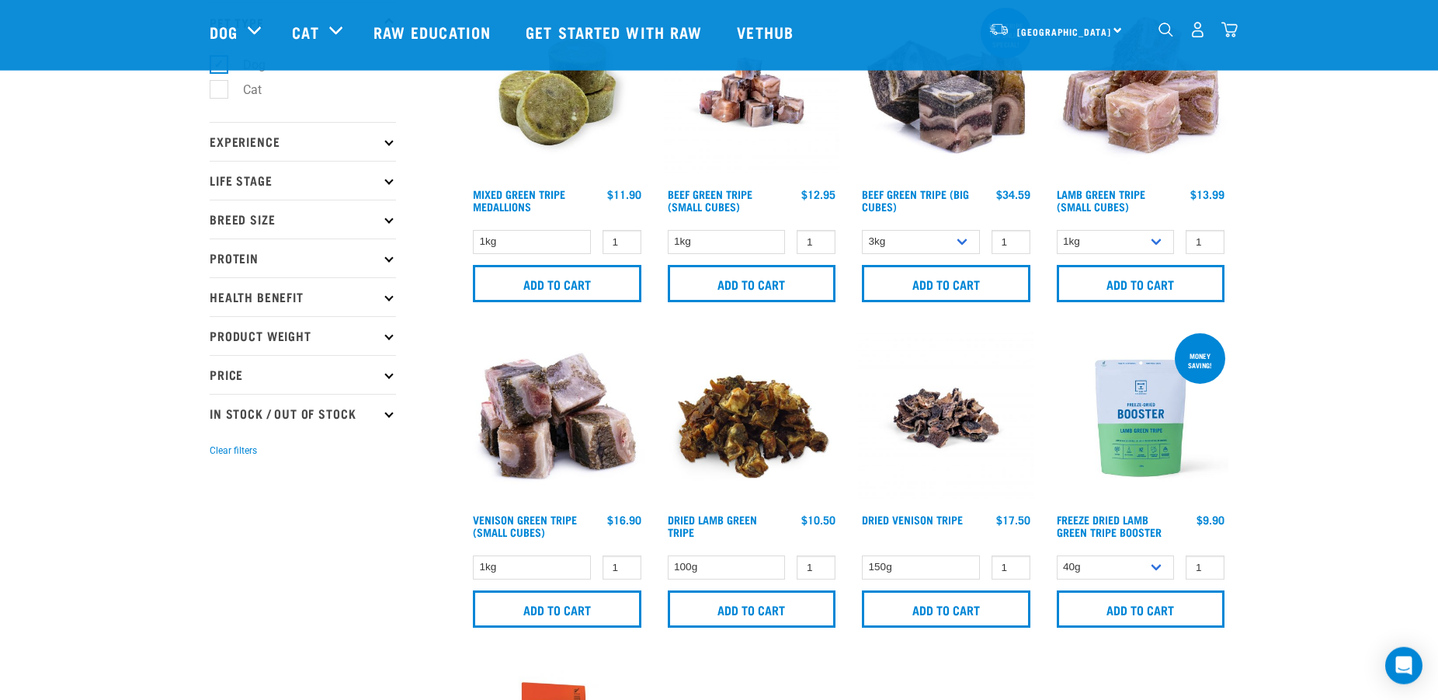
scroll to position [79, 0]
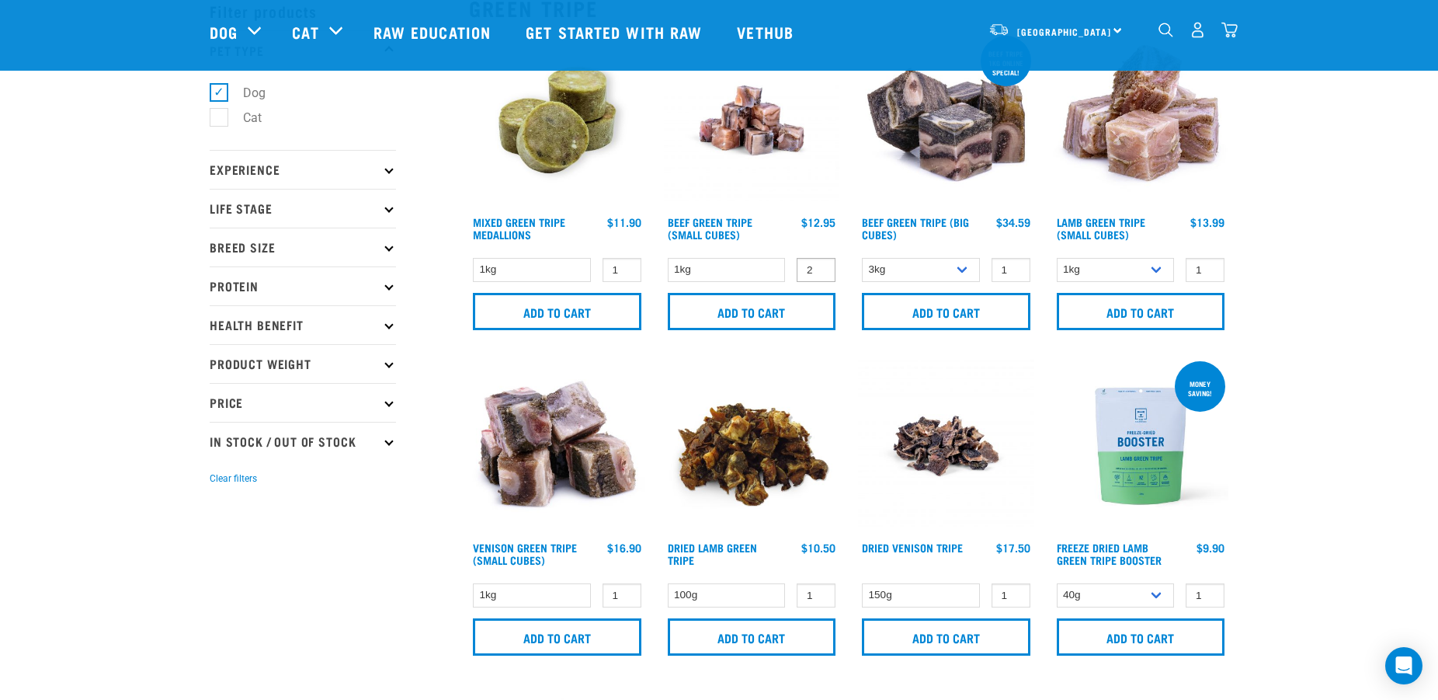
type input "2"
click at [816, 263] on input "2" at bounding box center [816, 270] width 39 height 24
click at [773, 311] on input "Add to cart" at bounding box center [752, 311] width 168 height 37
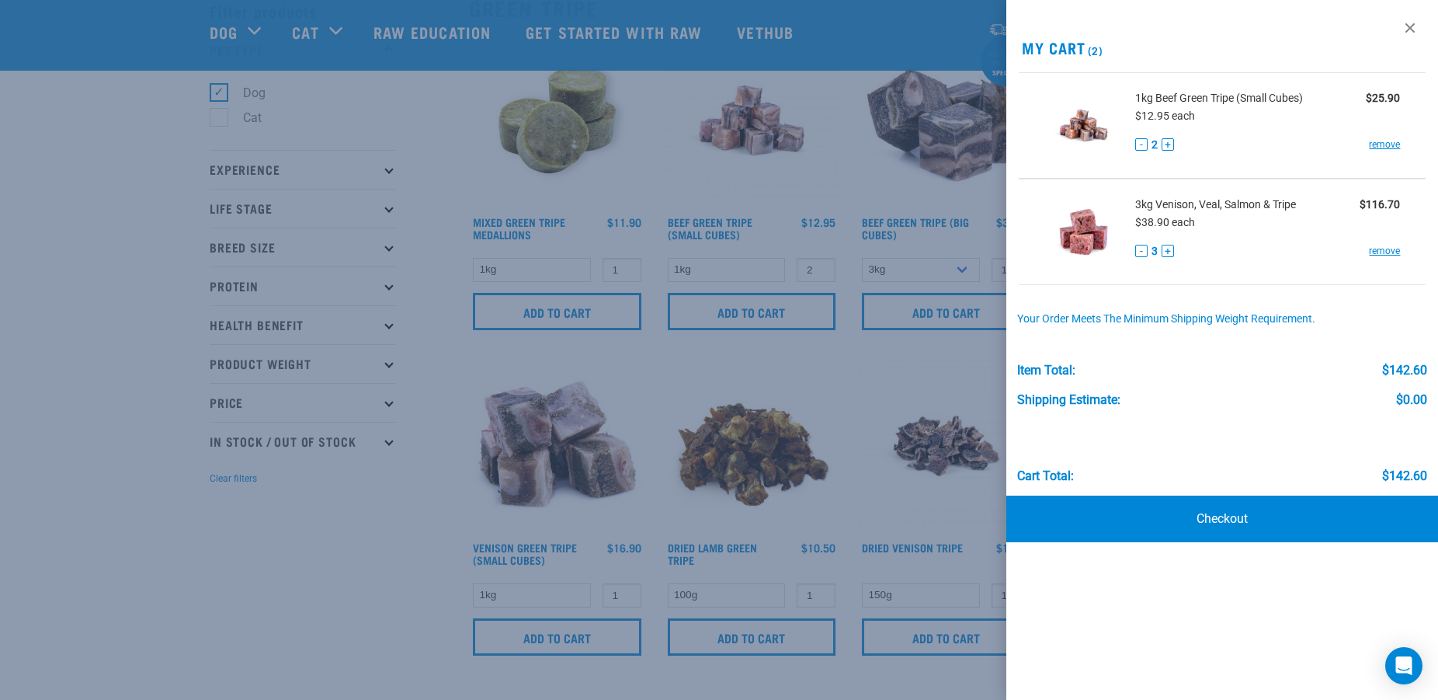
click at [114, 309] on div at bounding box center [719, 350] width 1438 height 700
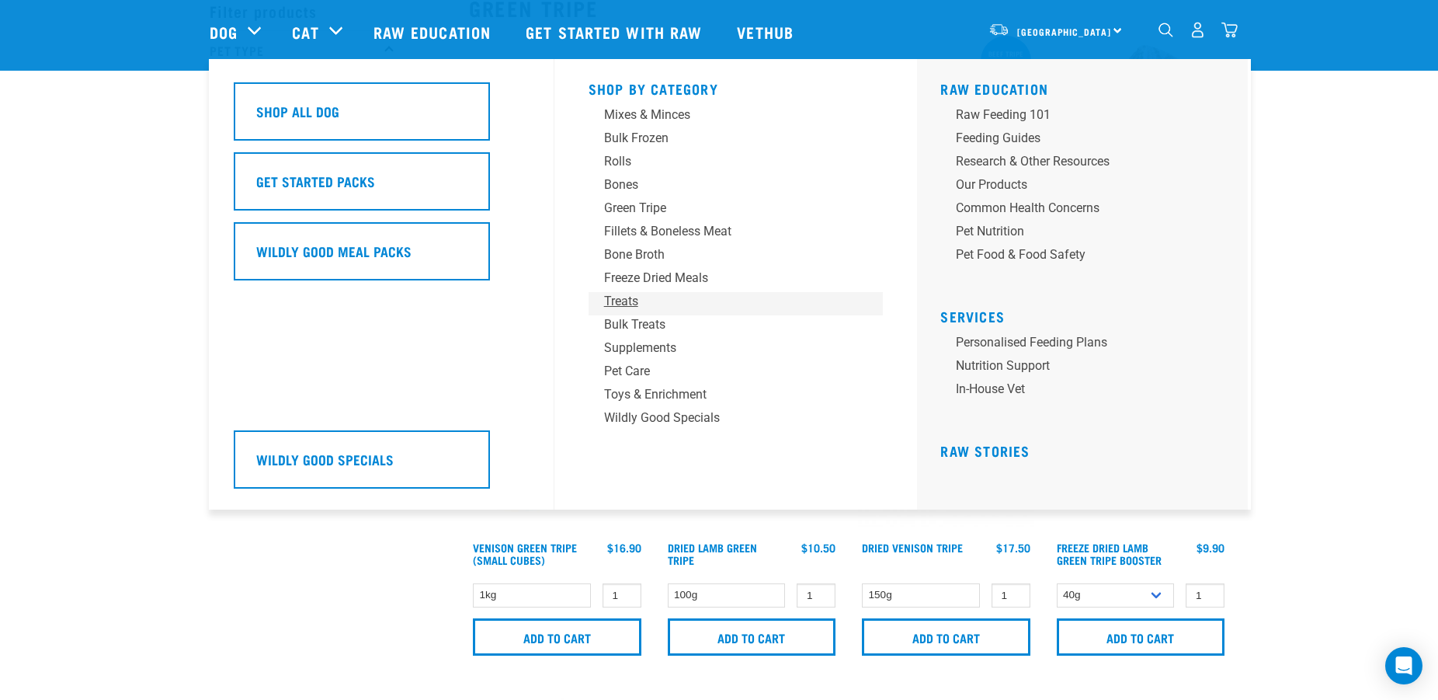
click at [625, 297] on div "Treats" at bounding box center [725, 301] width 242 height 19
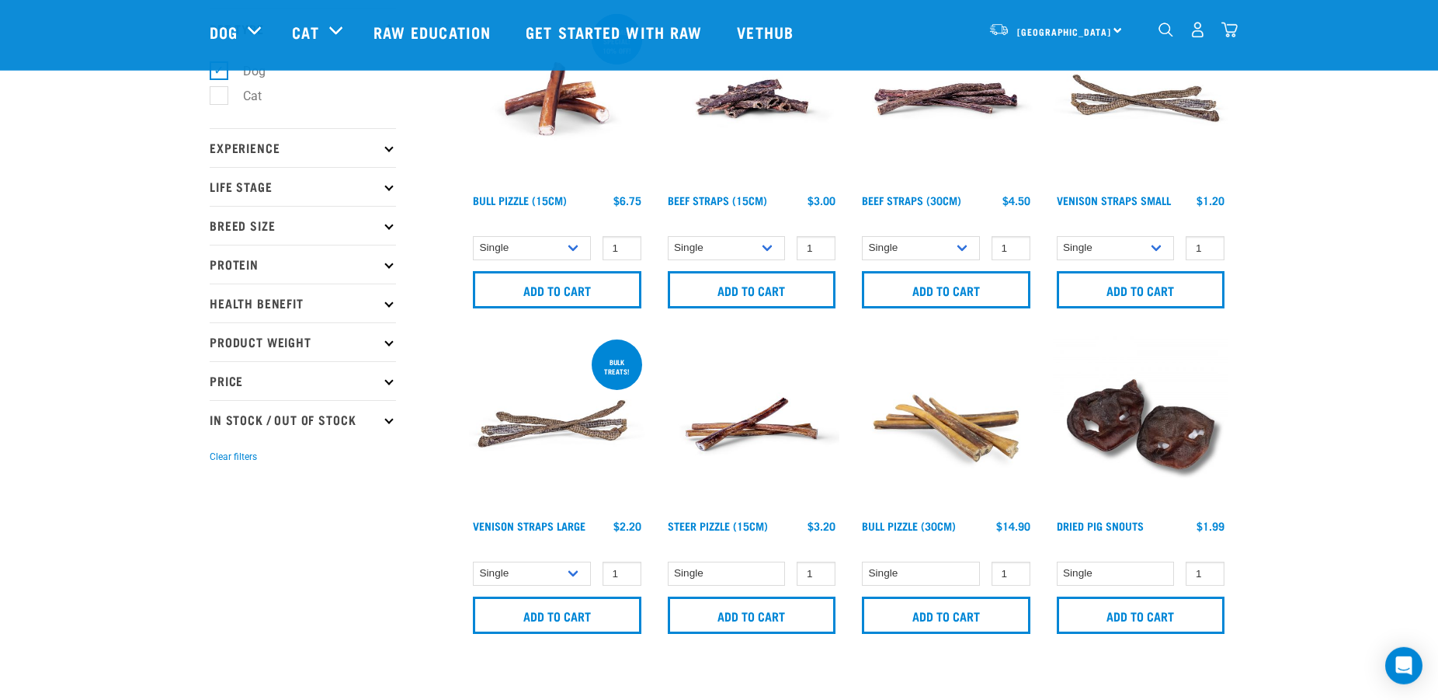
scroll to position [158, 0]
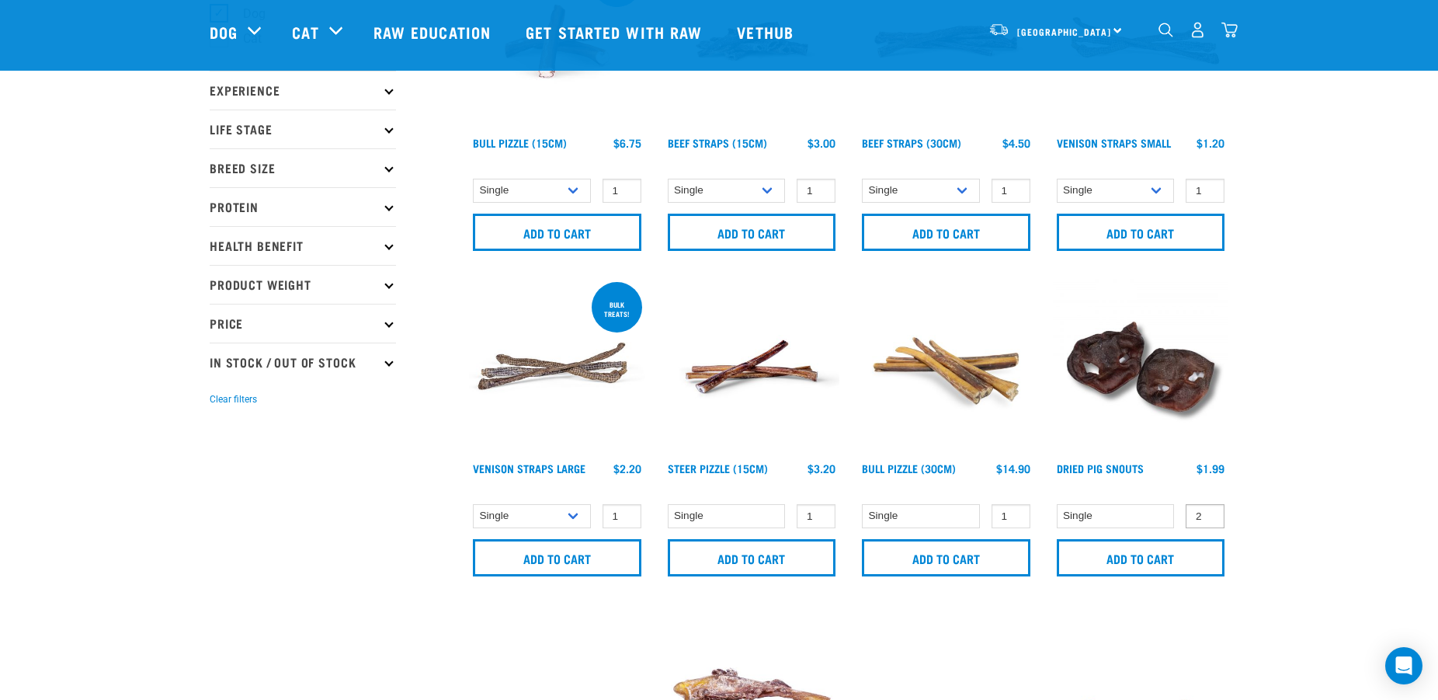
click at [1203, 510] on input "2" at bounding box center [1205, 516] width 39 height 24
click at [1203, 510] on input "3" at bounding box center [1205, 516] width 39 height 24
click at [1203, 510] on input "4" at bounding box center [1205, 516] width 39 height 24
type input "5"
click at [1203, 510] on input "5" at bounding box center [1205, 516] width 39 height 24
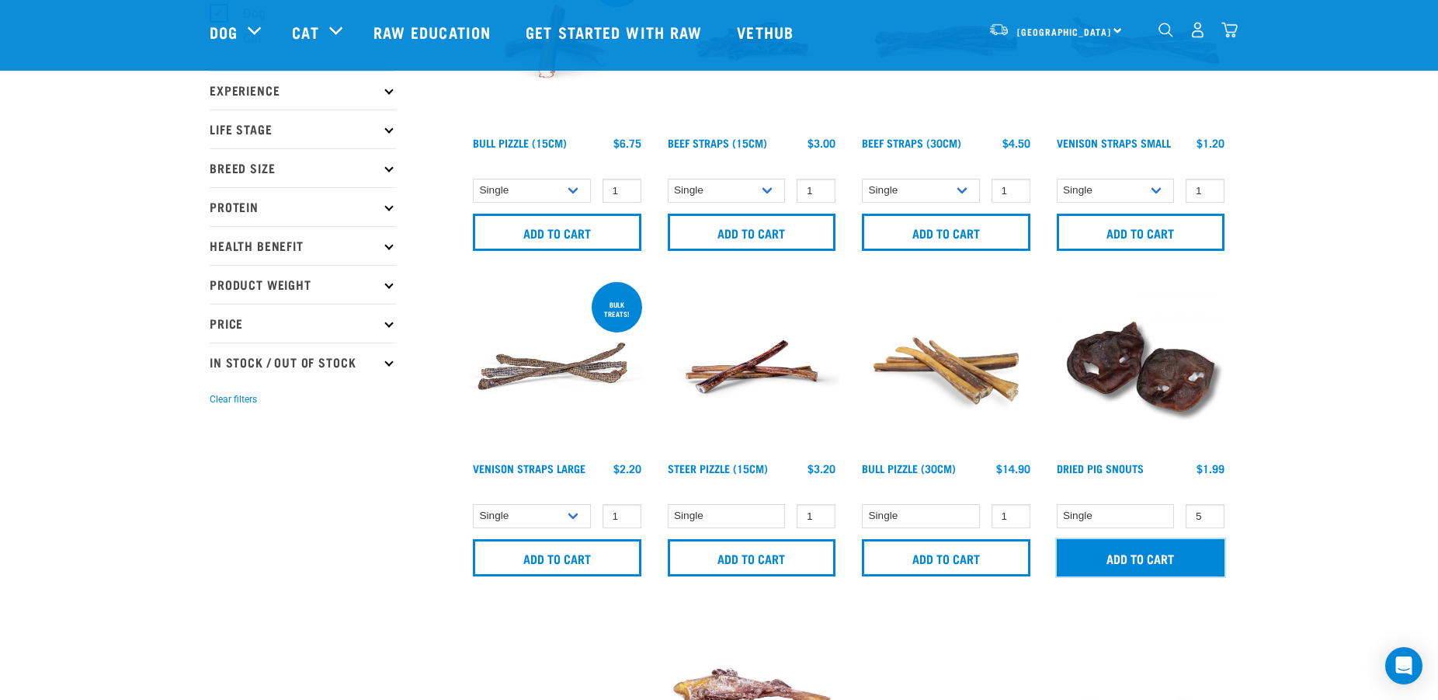
click at [1155, 560] on input "Add to cart" at bounding box center [1141, 557] width 168 height 37
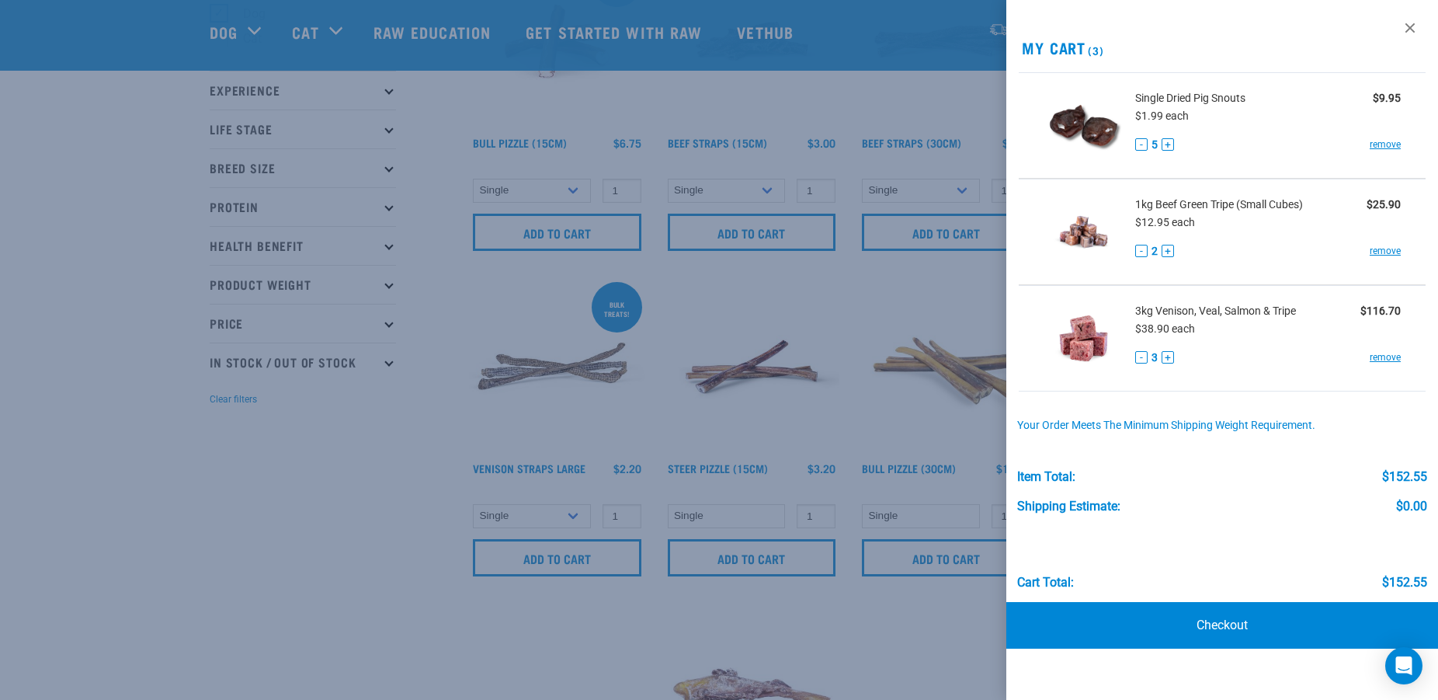
click at [269, 522] on div at bounding box center [719, 350] width 1438 height 700
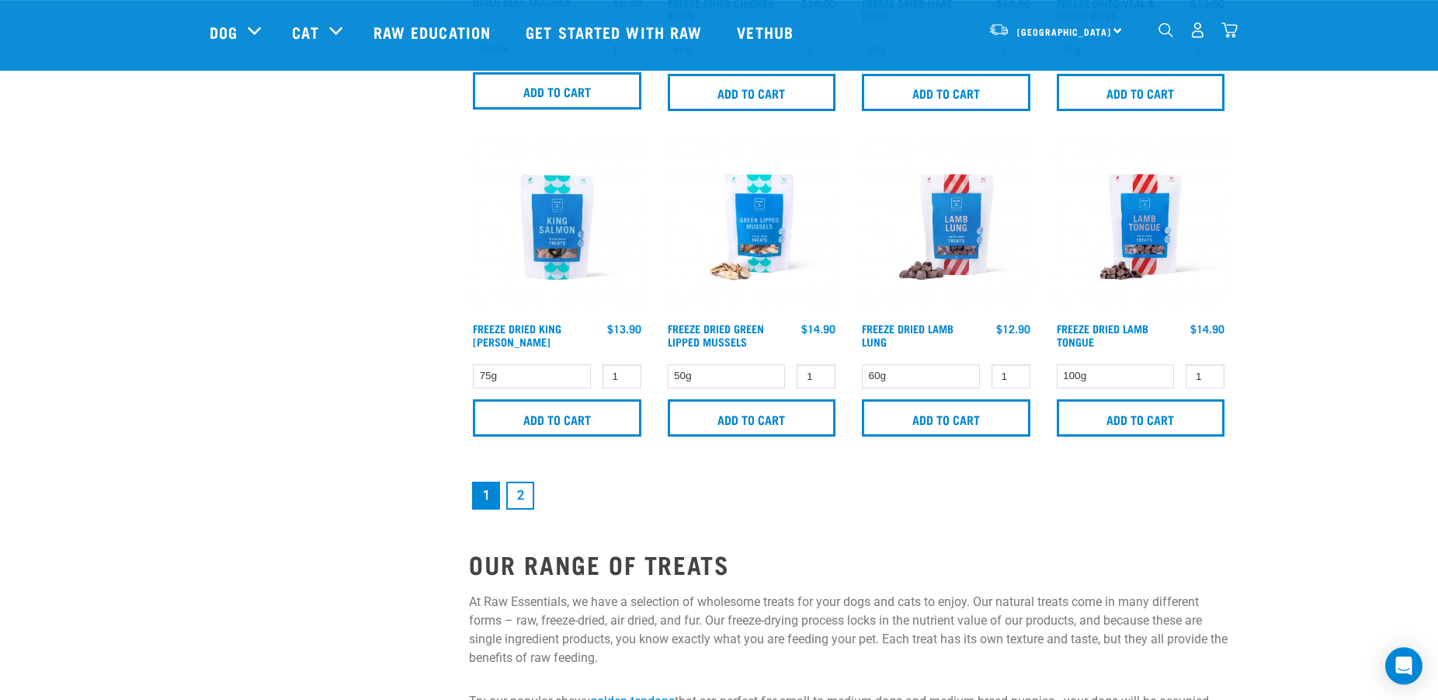
scroll to position [2297, 0]
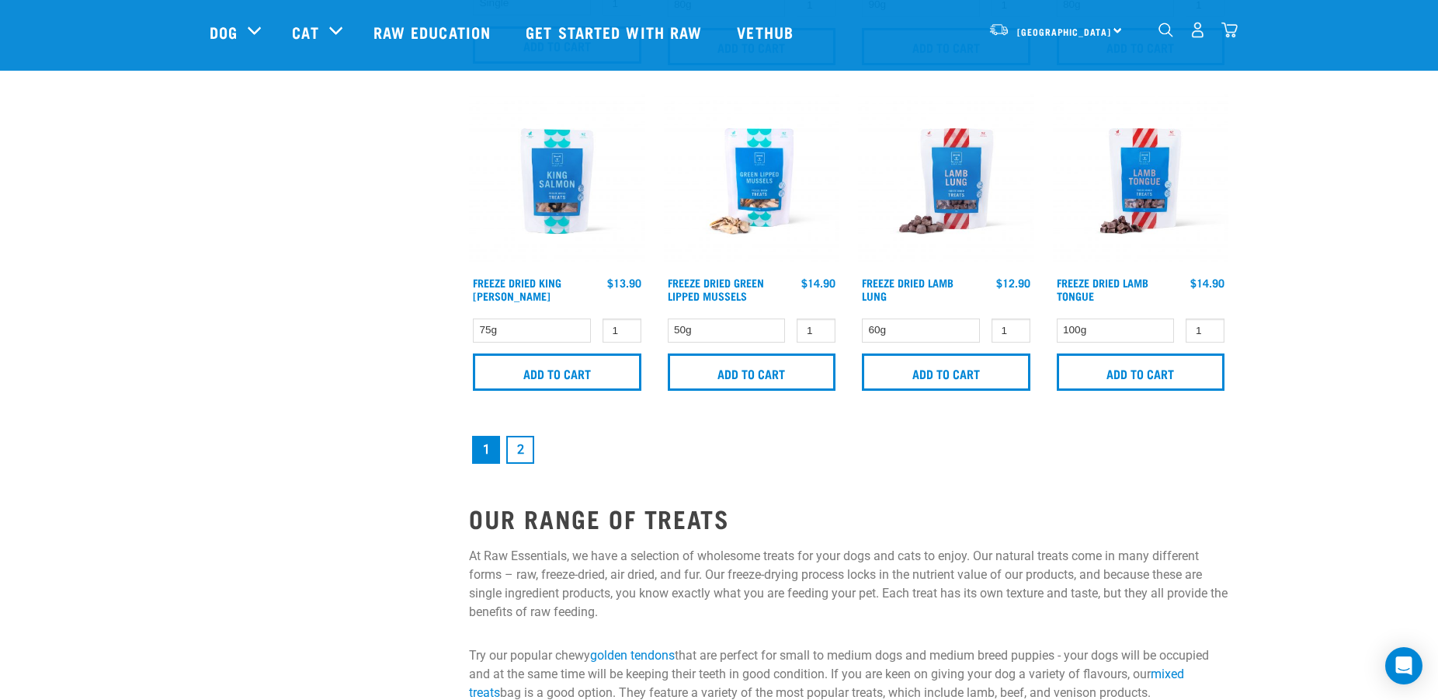
click at [526, 447] on link "2" at bounding box center [520, 450] width 28 height 28
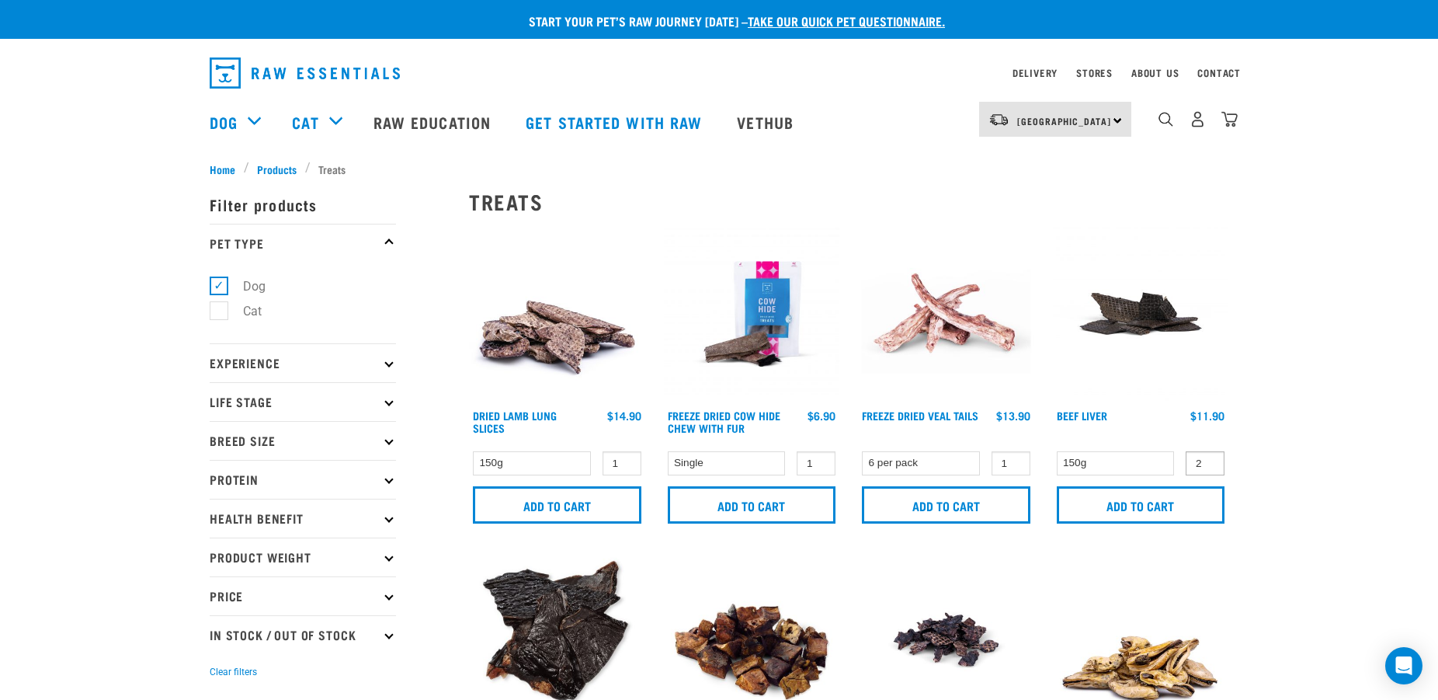
type input "2"
click at [1206, 457] on input "2" at bounding box center [1205, 463] width 39 height 24
click at [1169, 499] on input "Add to cart" at bounding box center [1141, 504] width 168 height 37
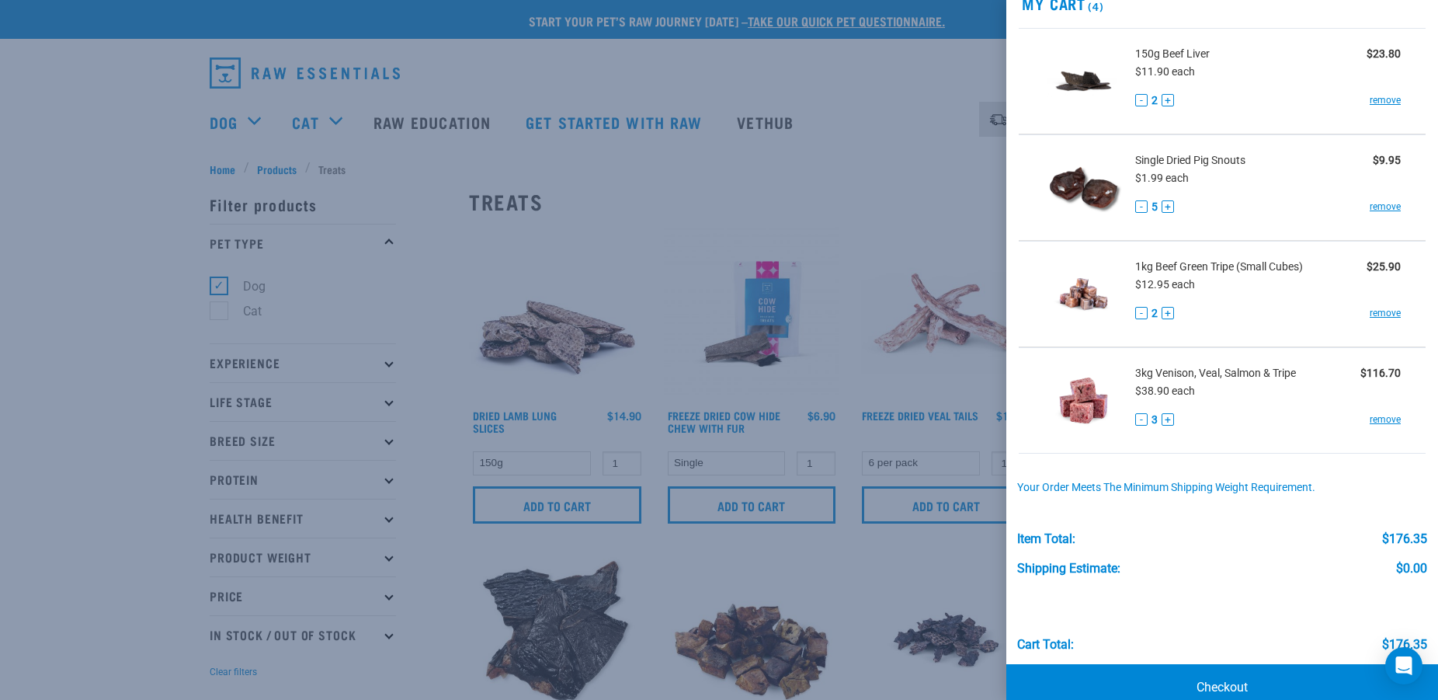
scroll to position [74, 0]
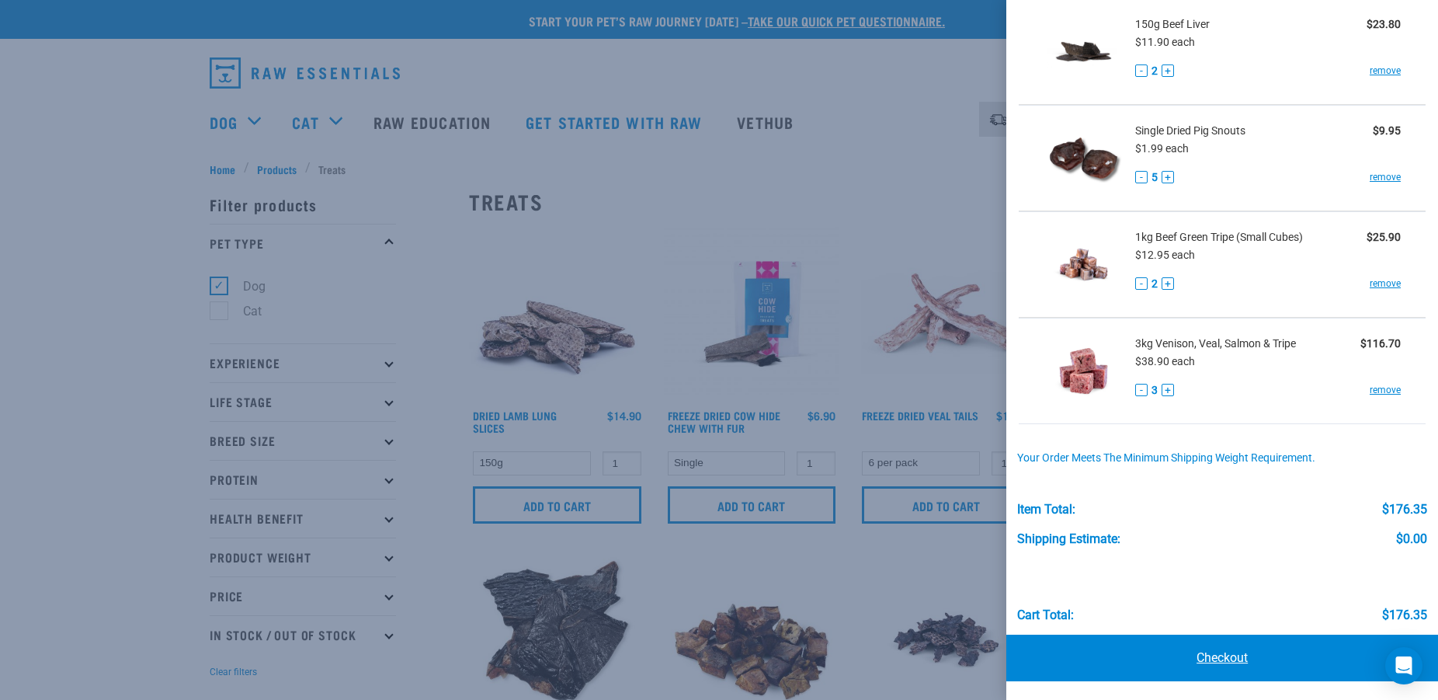
click at [1214, 645] on link "Checkout" at bounding box center [1222, 657] width 432 height 47
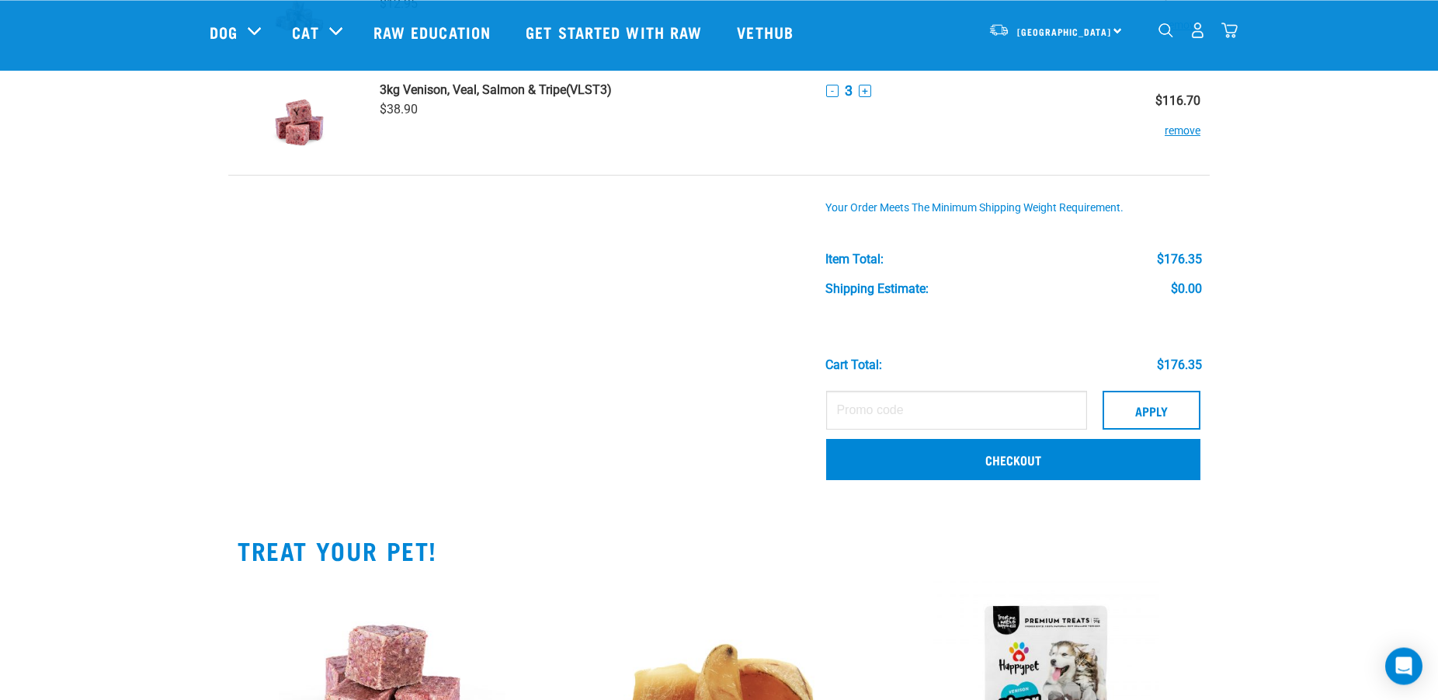
scroll to position [396, 0]
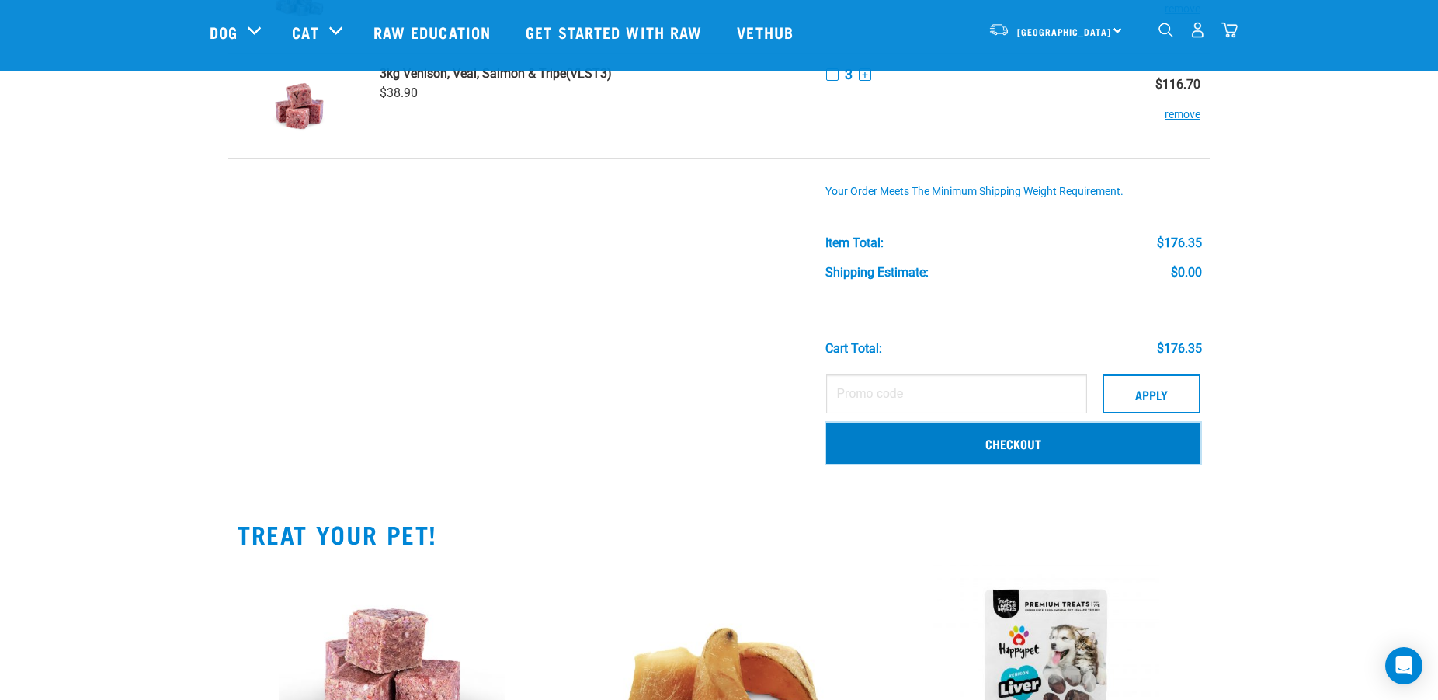
click at [911, 446] on link "Checkout" at bounding box center [1013, 442] width 374 height 40
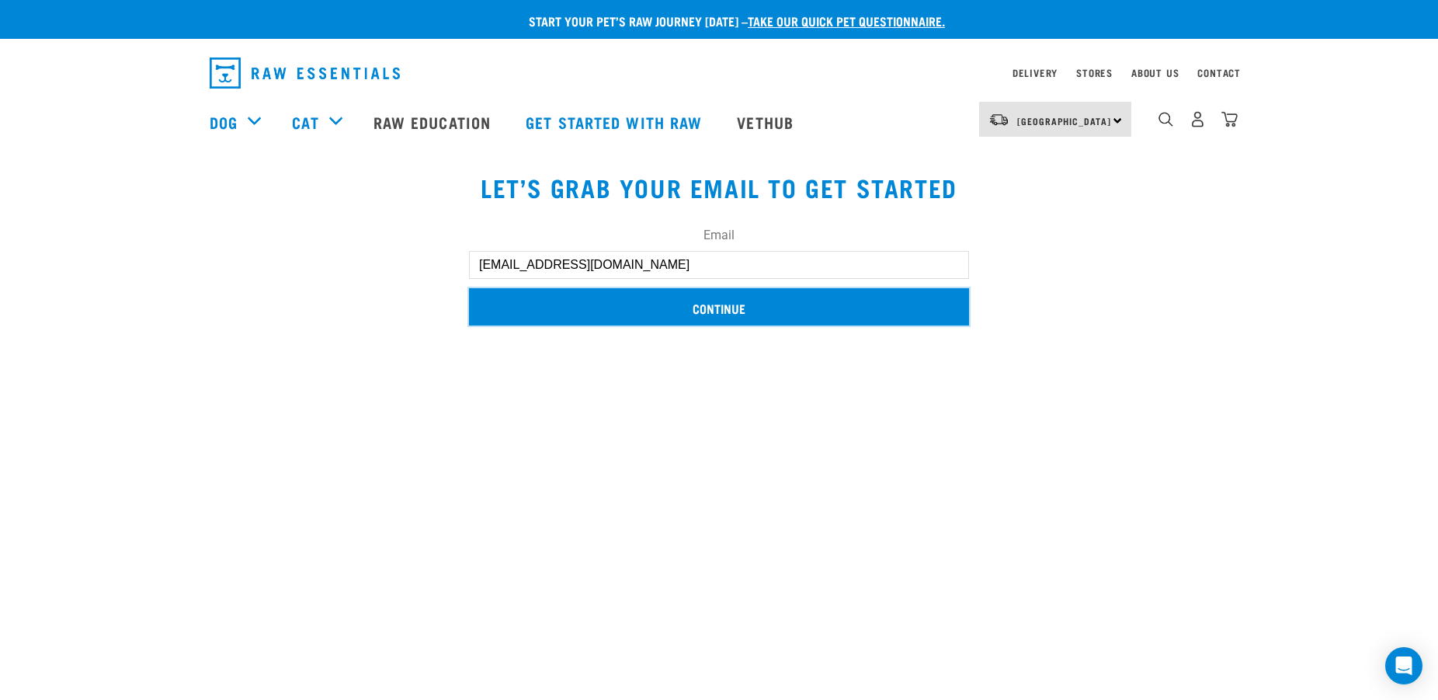
click at [719, 309] on input "Continue" at bounding box center [719, 306] width 500 height 37
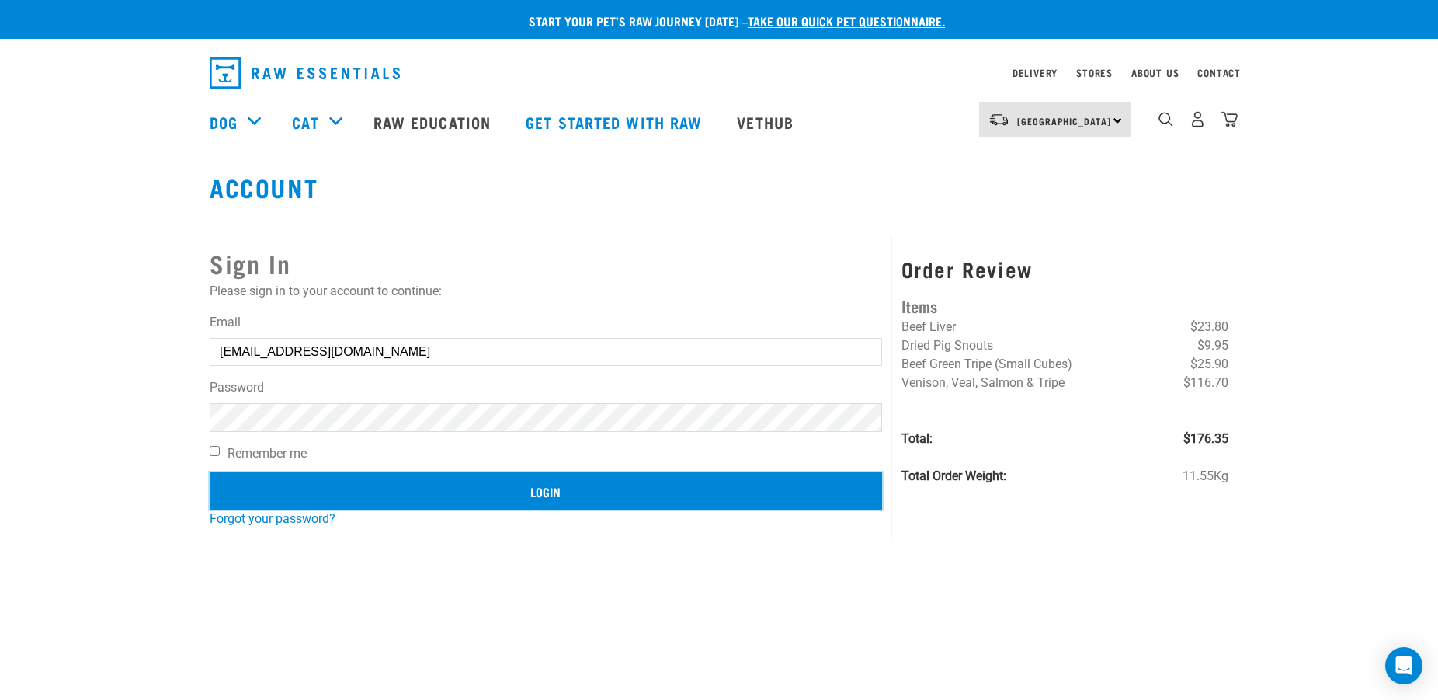
click at [450, 494] on input "Login" at bounding box center [546, 490] width 672 height 37
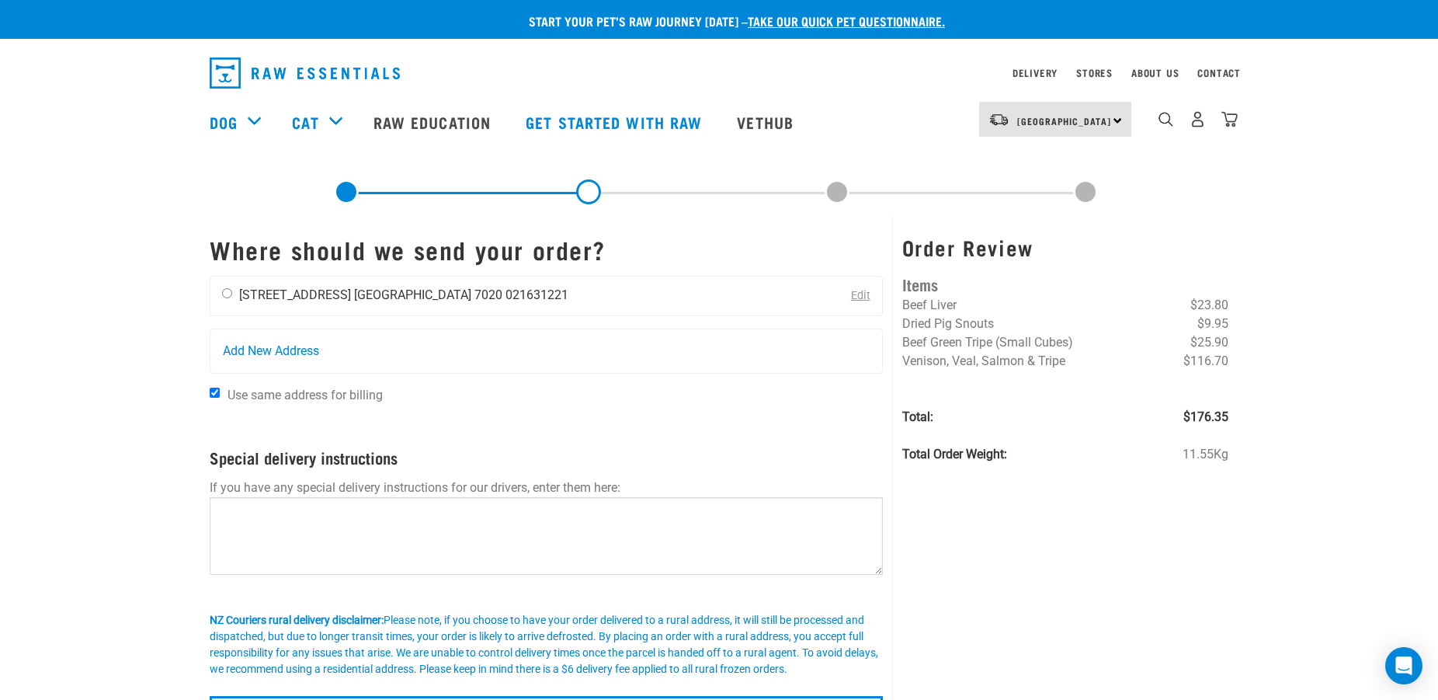
click at [226, 292] on input "radio" at bounding box center [227, 293] width 10 height 10
radio input "true"
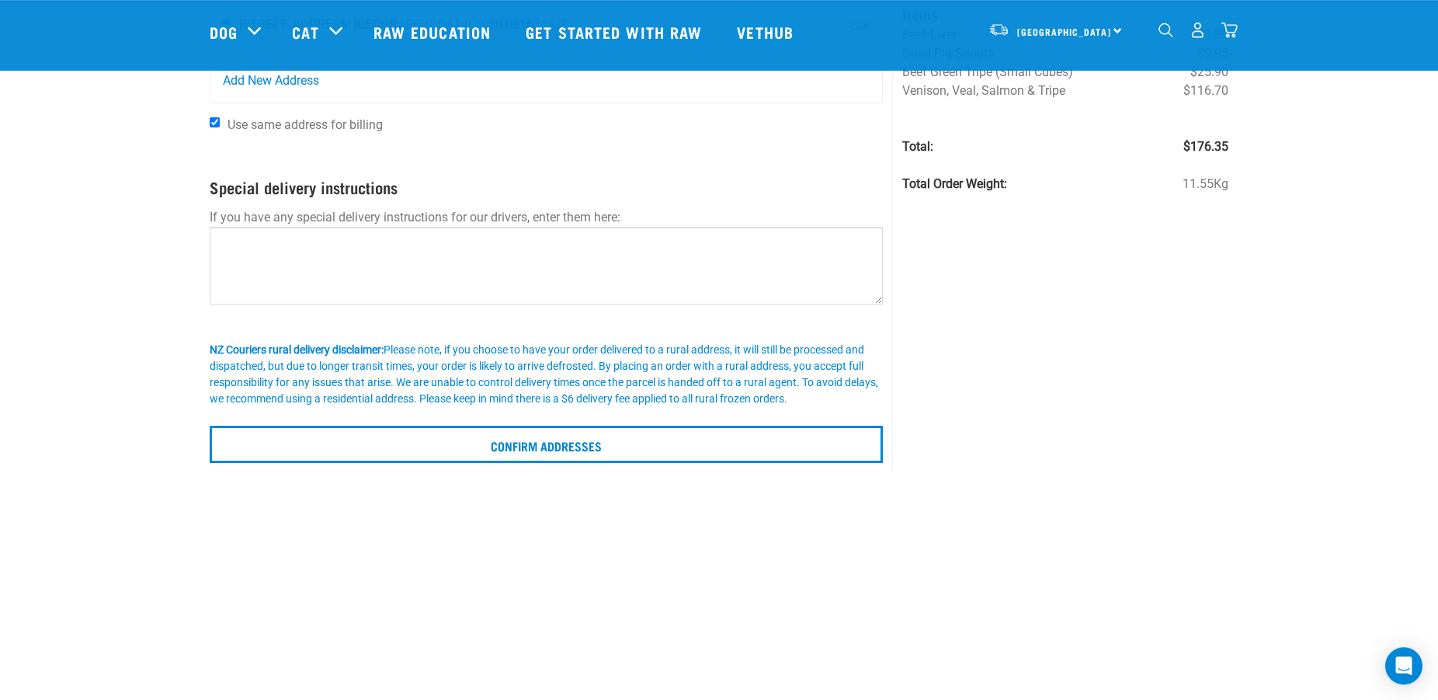
scroll to position [158, 0]
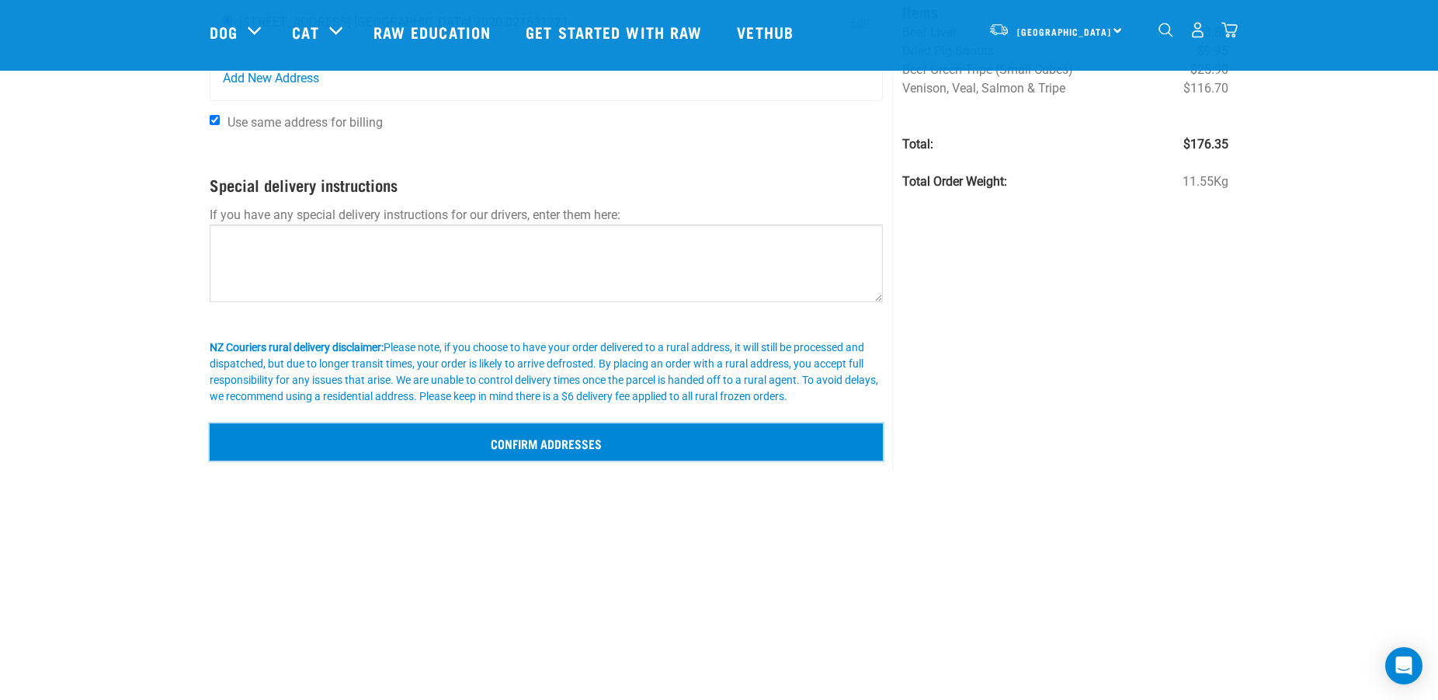
click at [553, 434] on input "Confirm addresses" at bounding box center [546, 441] width 673 height 37
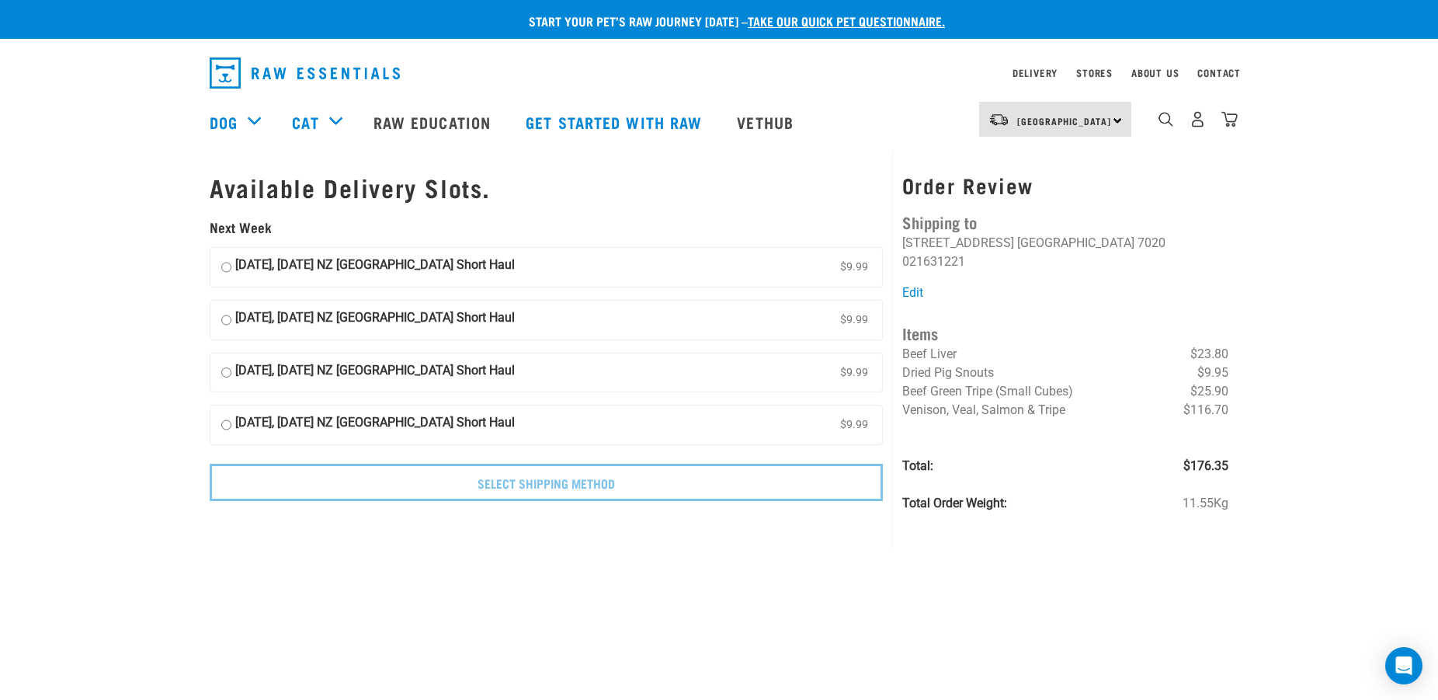
click at [231, 264] on input "[DATE], [DATE] NZ [GEOGRAPHIC_DATA] Short Haul $9.99" at bounding box center [226, 266] width 10 height 23
radio input "true"
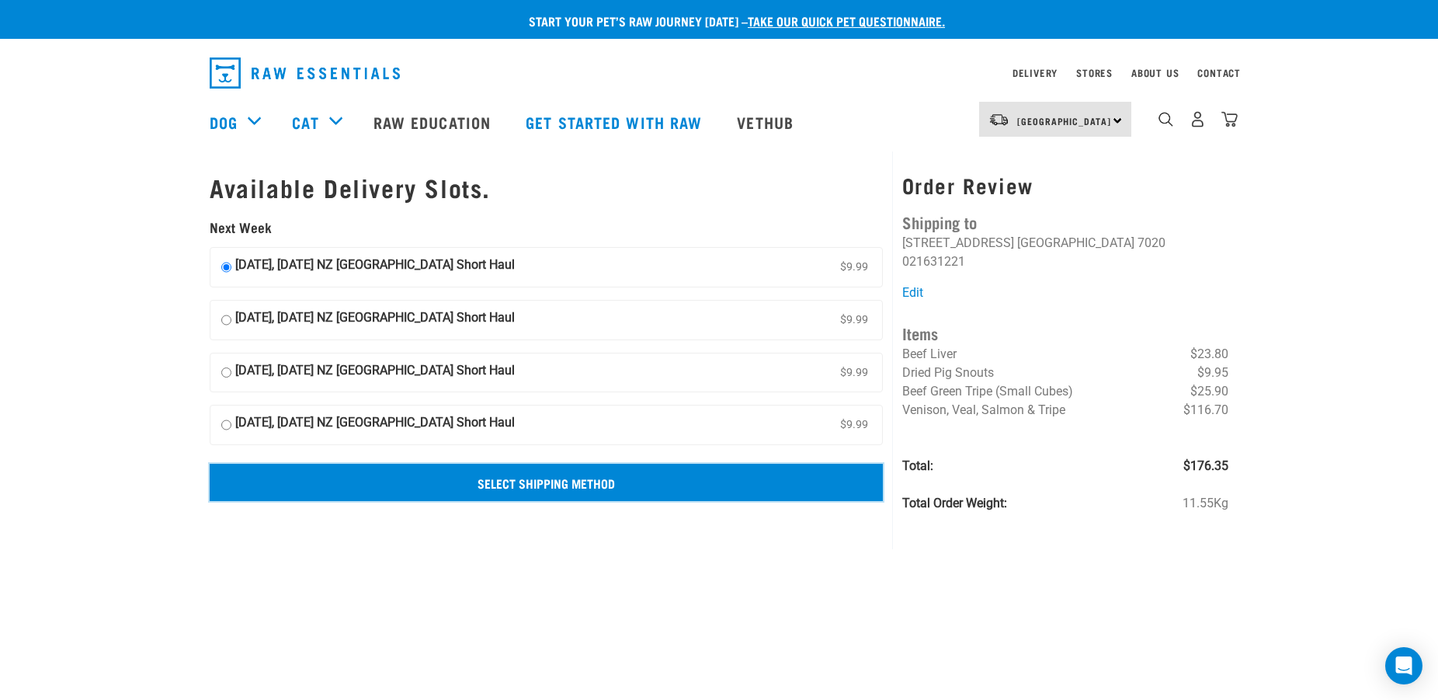
click at [421, 476] on input "Select Shipping Method" at bounding box center [546, 482] width 673 height 37
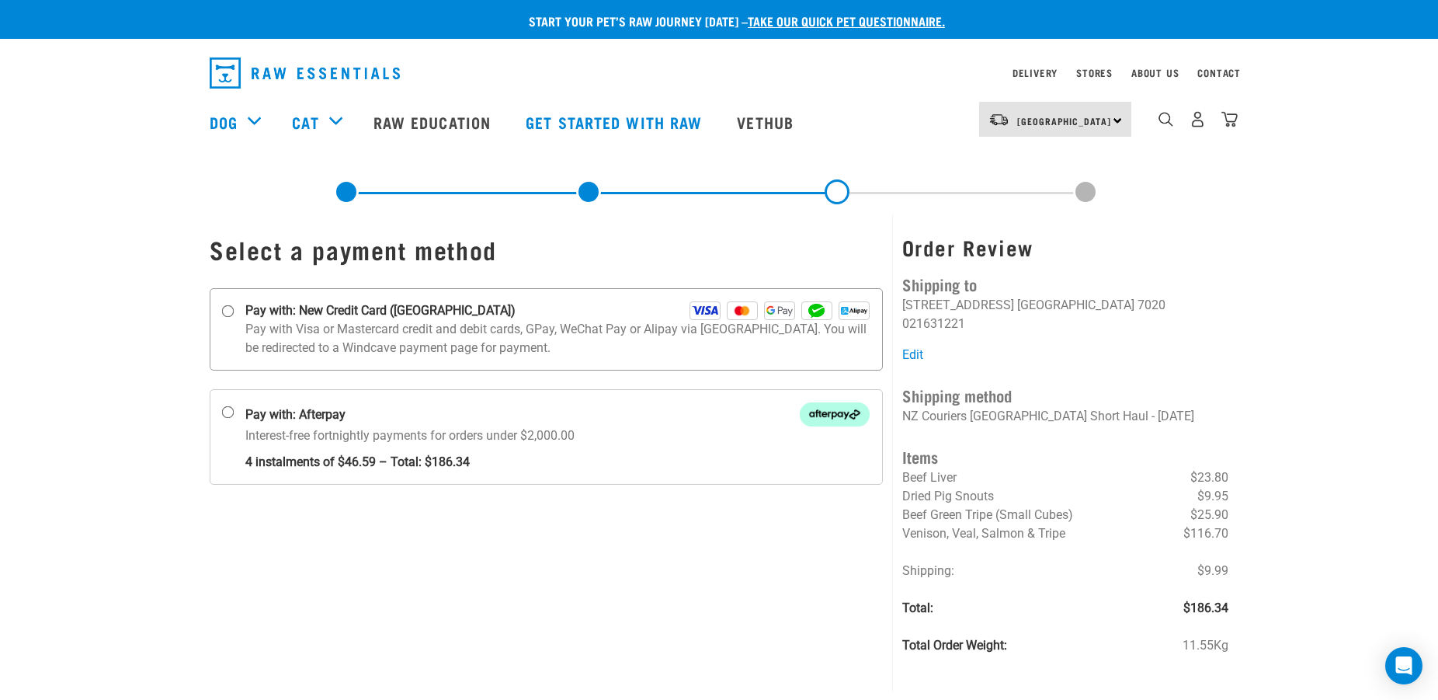
click at [231, 307] on input "Pay with: New Credit Card (Windcave)" at bounding box center [228, 311] width 12 height 12
radio input "true"
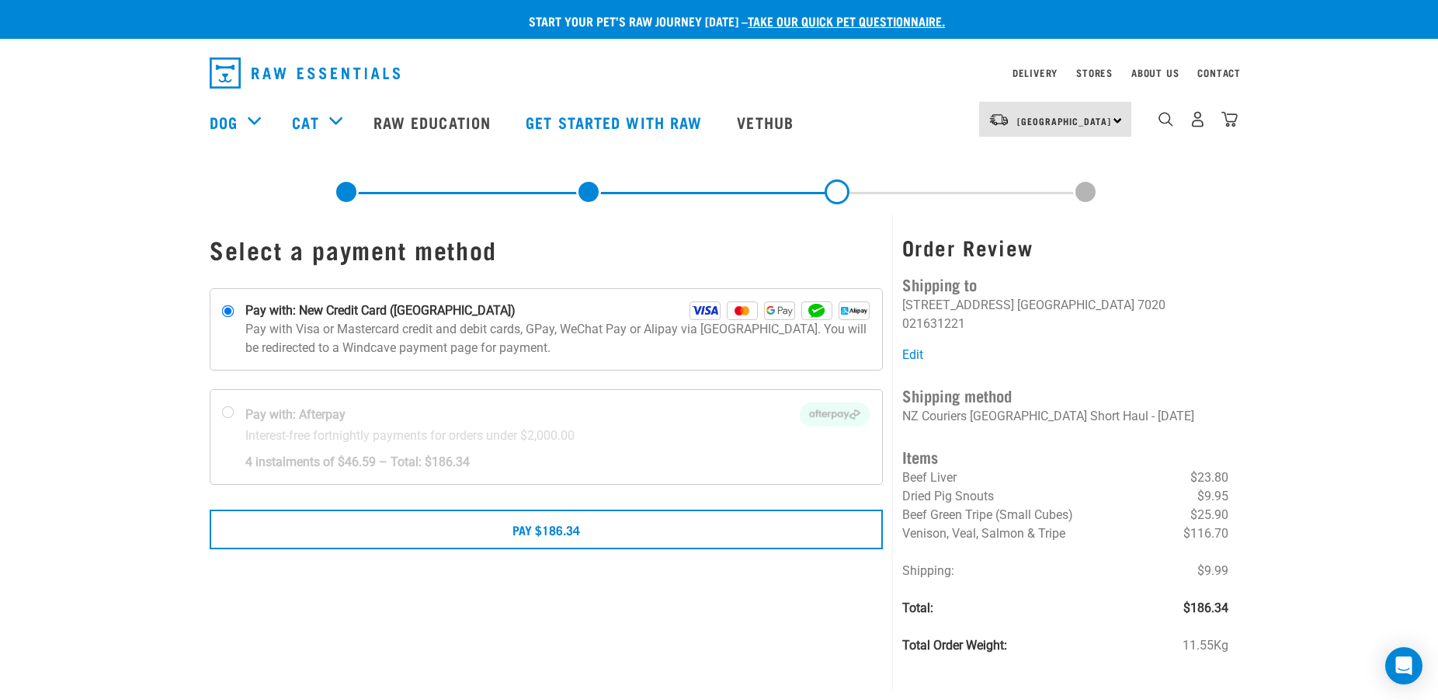
scroll to position [79, 0]
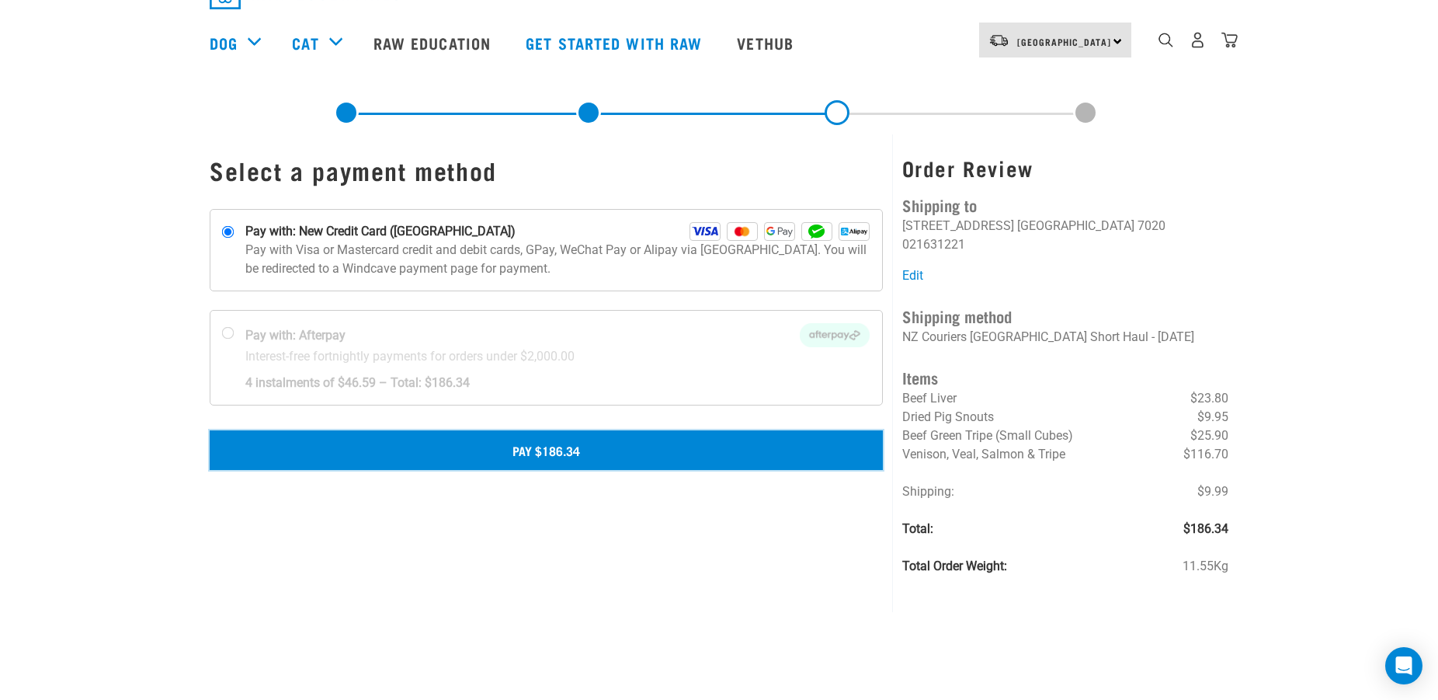
click at [529, 453] on button "Pay $186.34" at bounding box center [546, 449] width 673 height 39
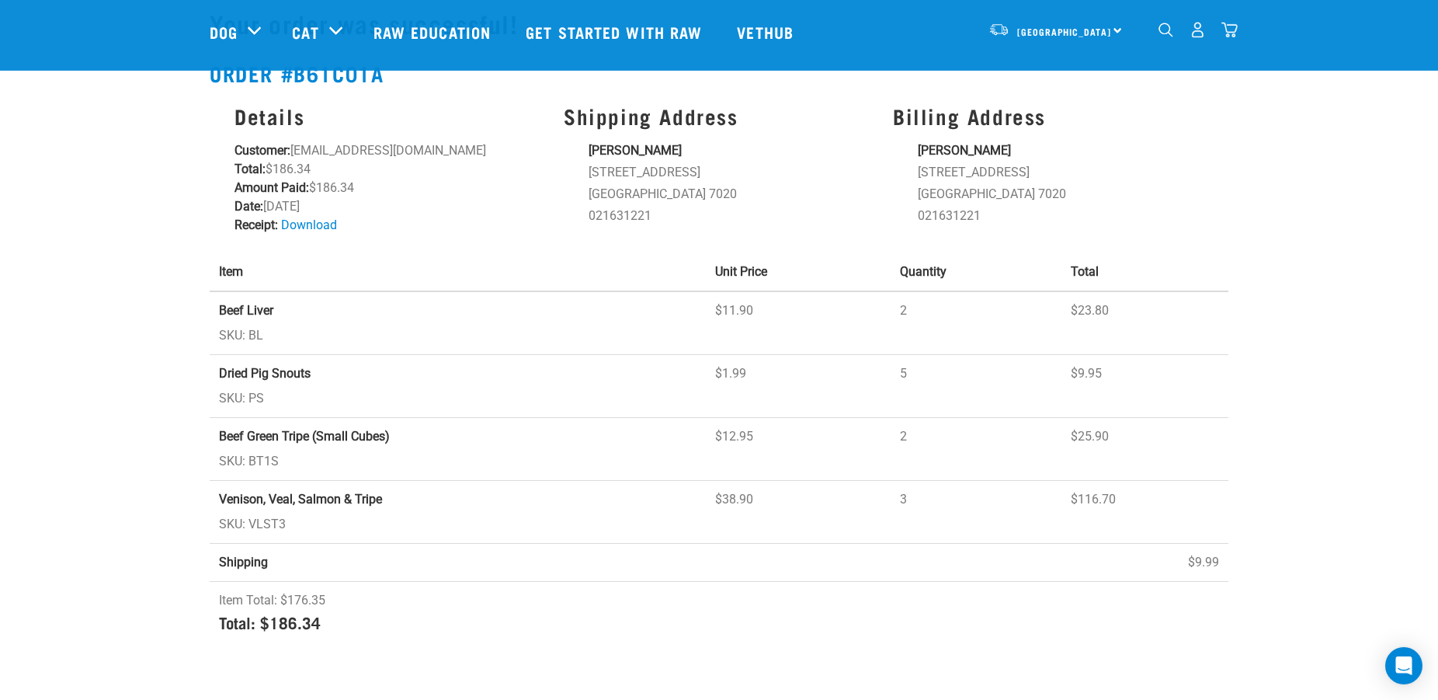
scroll to position [79, 0]
